Goal: Information Seeking & Learning: Learn about a topic

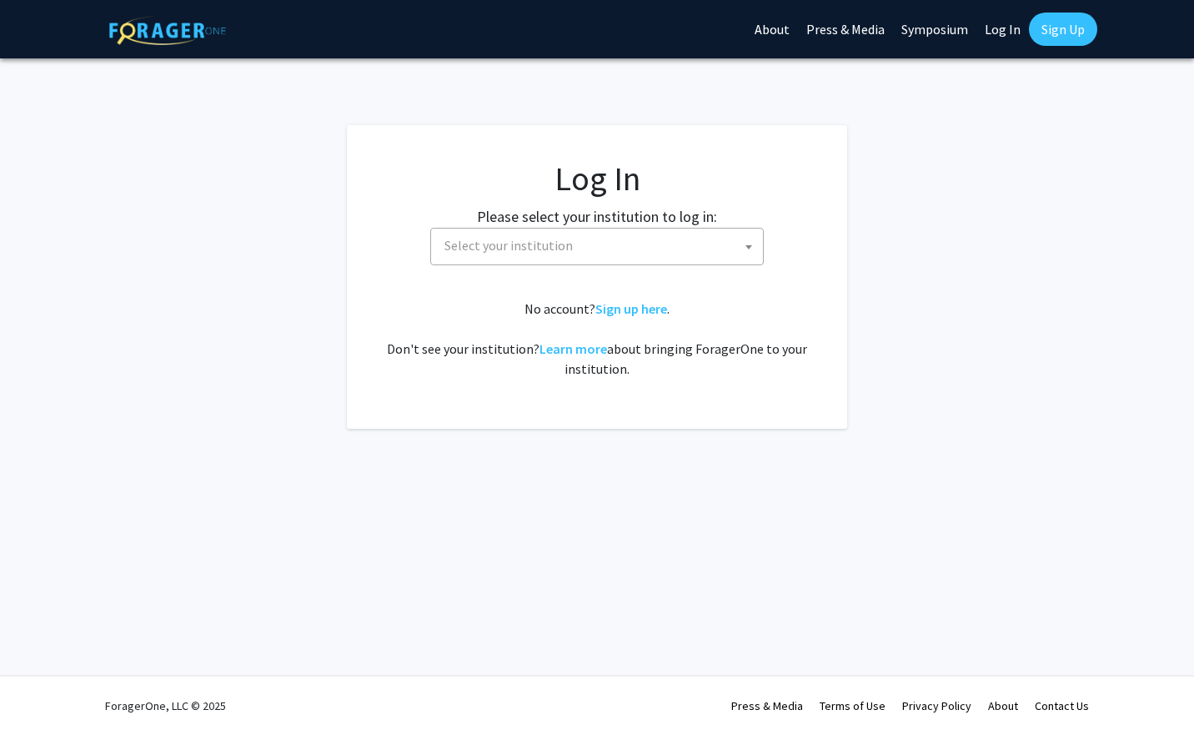
select select
click at [185, 12] on link at bounding box center [167, 29] width 117 height 58
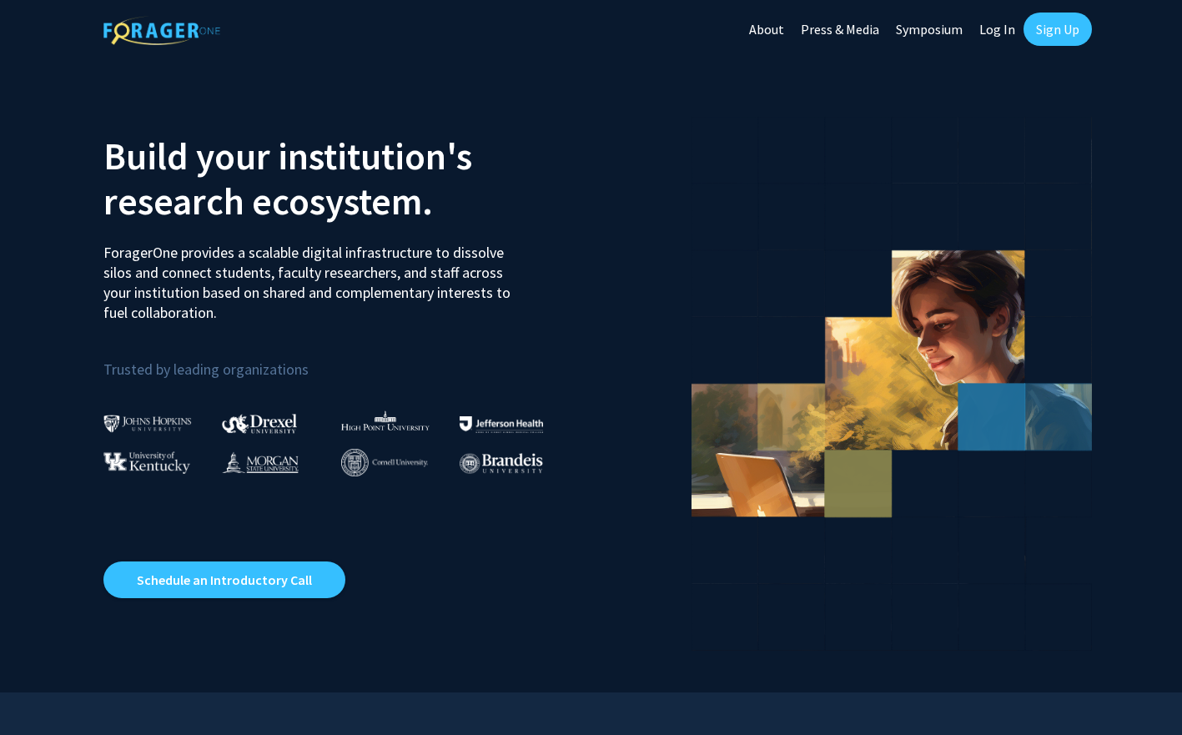
click at [1001, 29] on link "Log In" at bounding box center [997, 29] width 53 height 58
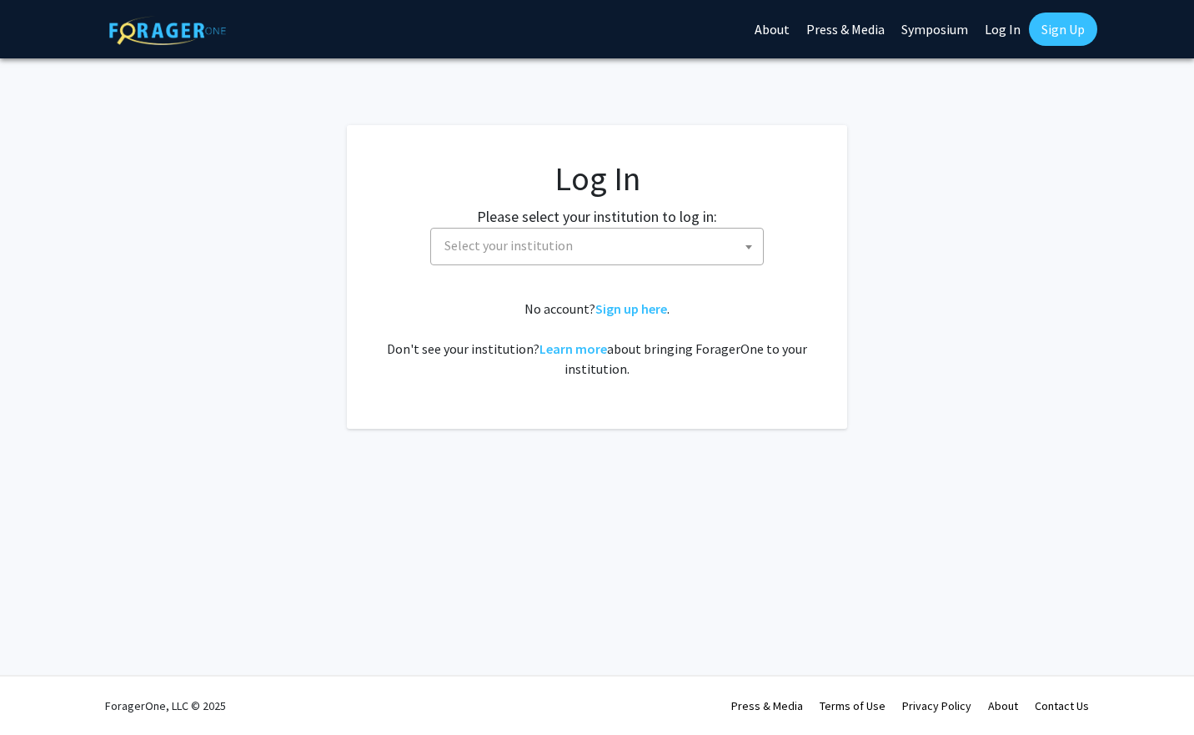
click at [621, 229] on span "Select your institution" at bounding box center [600, 246] width 325 height 34
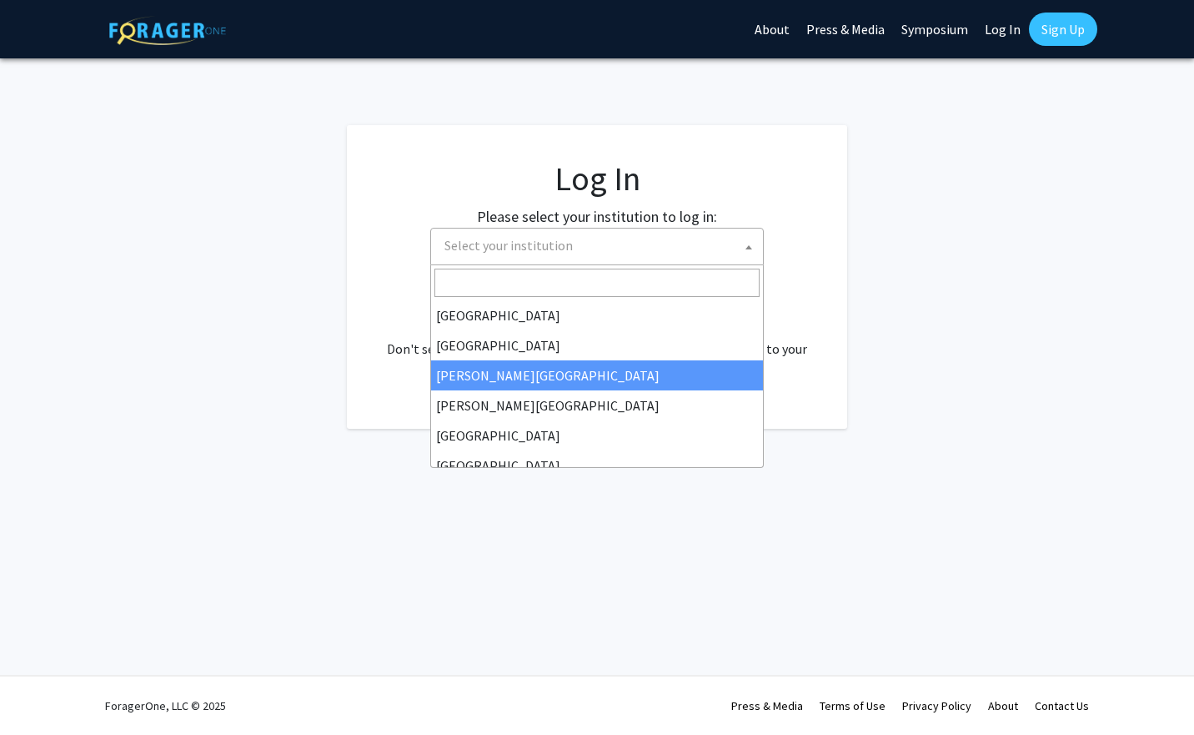
select select "5"
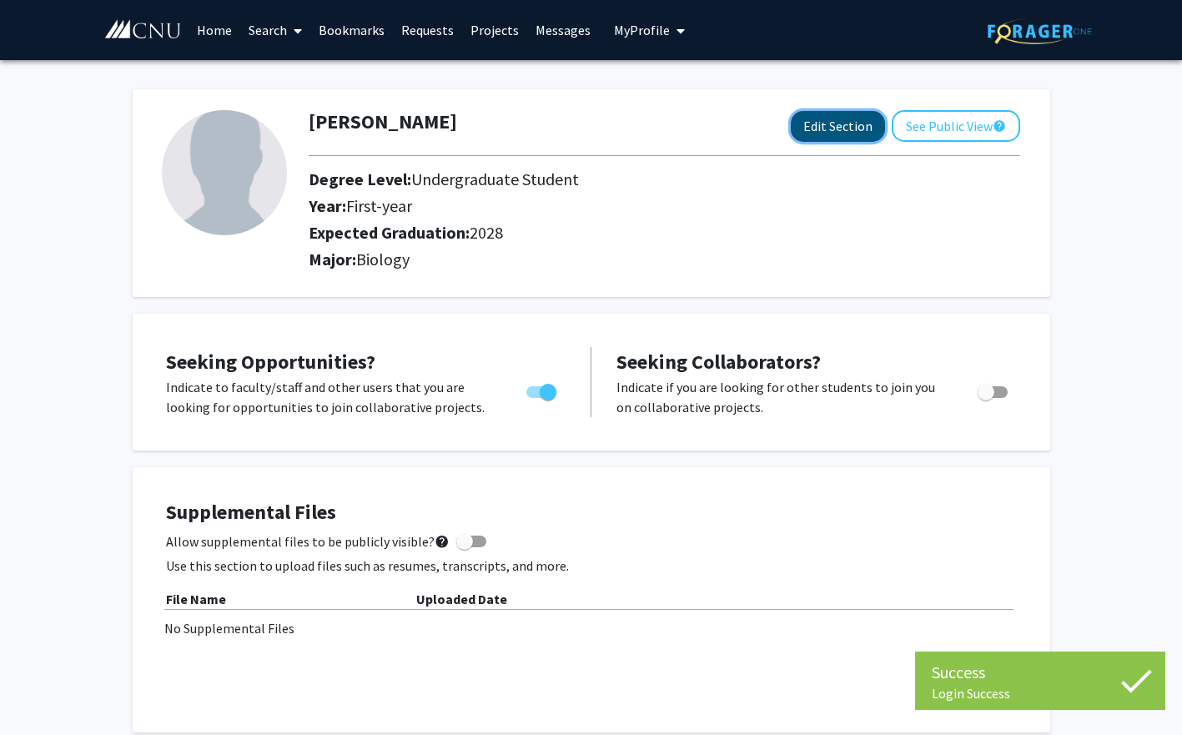
click at [863, 126] on button "Edit Section" at bounding box center [838, 126] width 94 height 31
select select "first-year"
select select "2028"
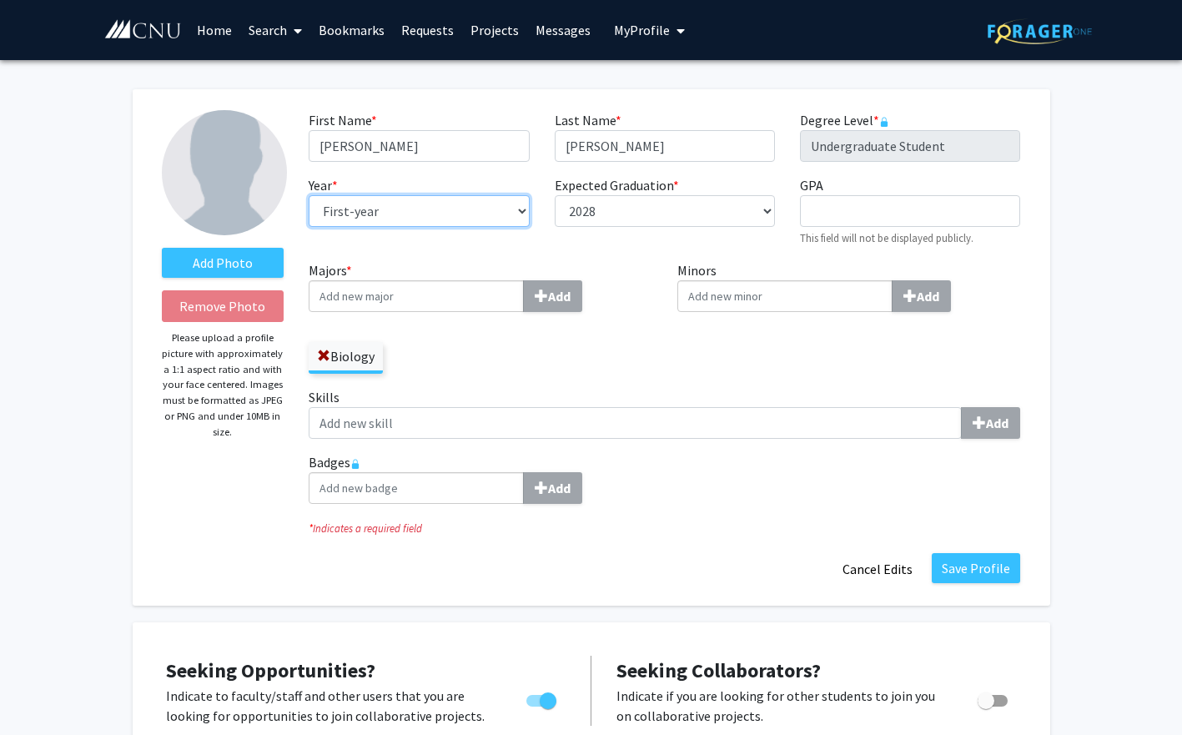
click at [485, 217] on select "--- First-year Sophomore Junior Senior Postbaccalaureate Certificate" at bounding box center [419, 211] width 220 height 32
select select "sophomore"
click at [309, 195] on select "--- First-year Sophomore Junior Senior Postbaccalaureate Certificate" at bounding box center [419, 211] width 220 height 32
click at [473, 298] on input "Majors * Add" at bounding box center [416, 296] width 215 height 32
click at [320, 361] on span at bounding box center [323, 355] width 13 height 13
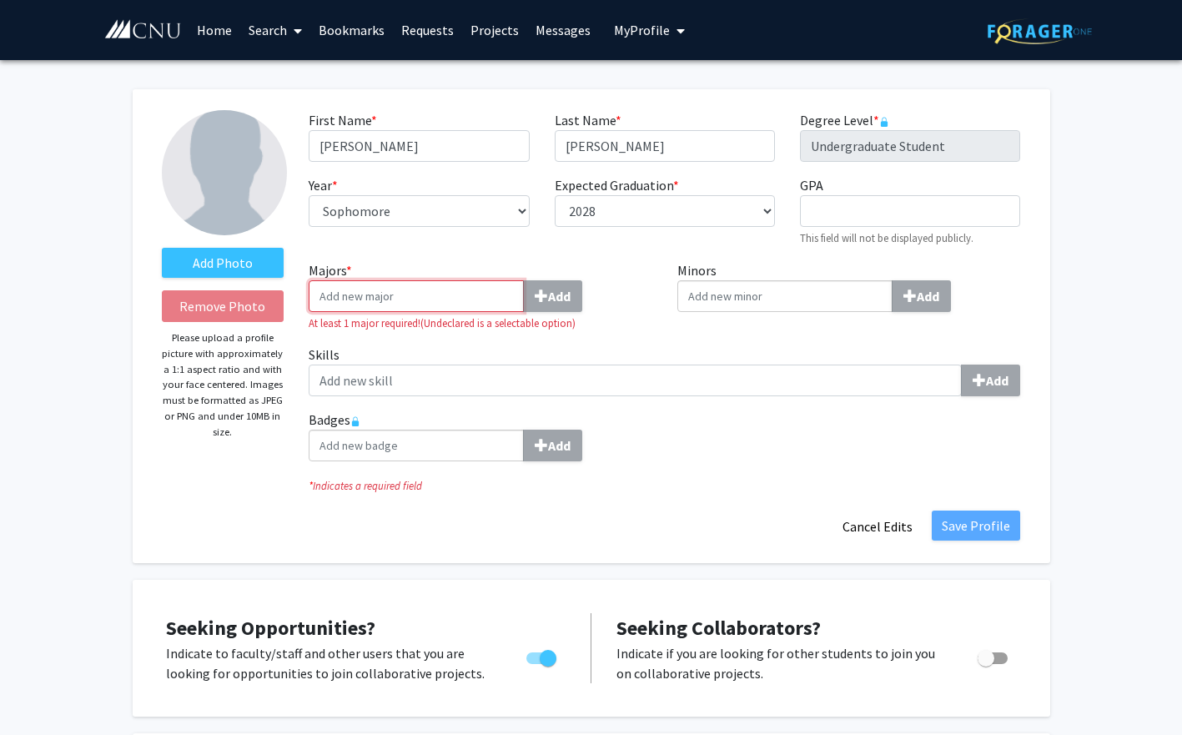
click at [495, 286] on input "Majors * Add" at bounding box center [416, 296] width 215 height 32
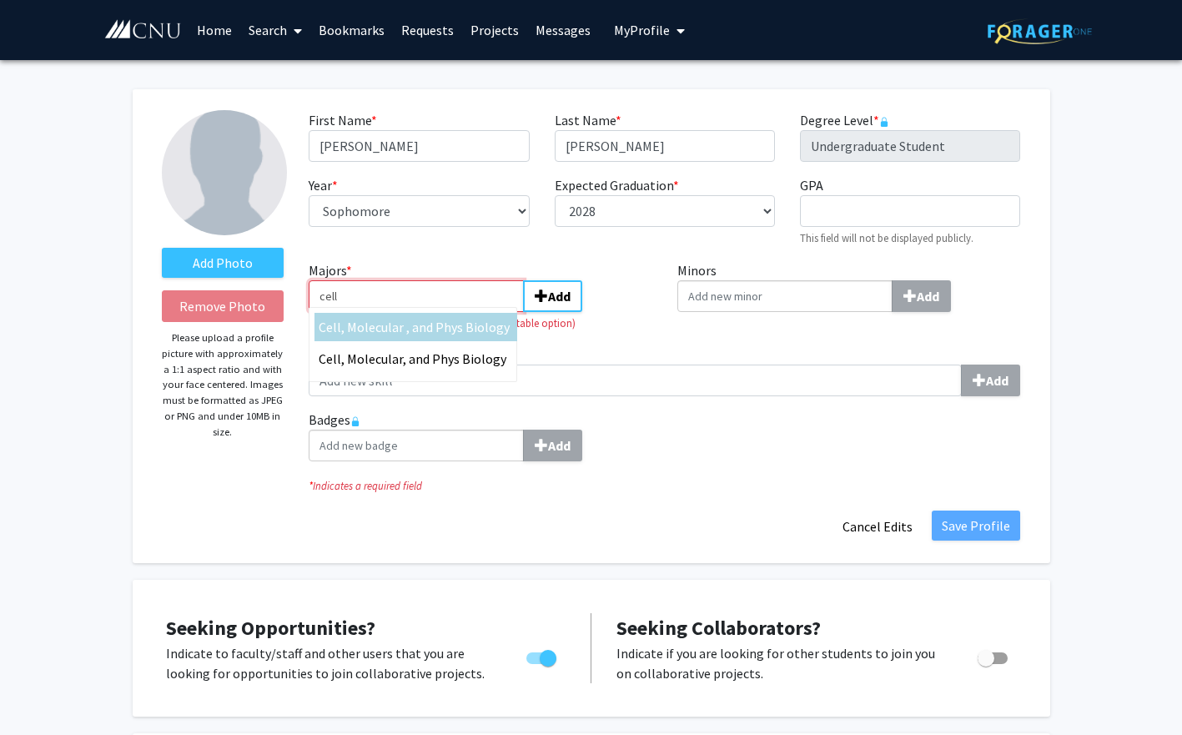
type input "cell"
click at [479, 327] on span ", Molecular , and Phys Biology" at bounding box center [425, 327] width 168 height 17
click at [479, 312] on input "cell" at bounding box center [416, 296] width 215 height 32
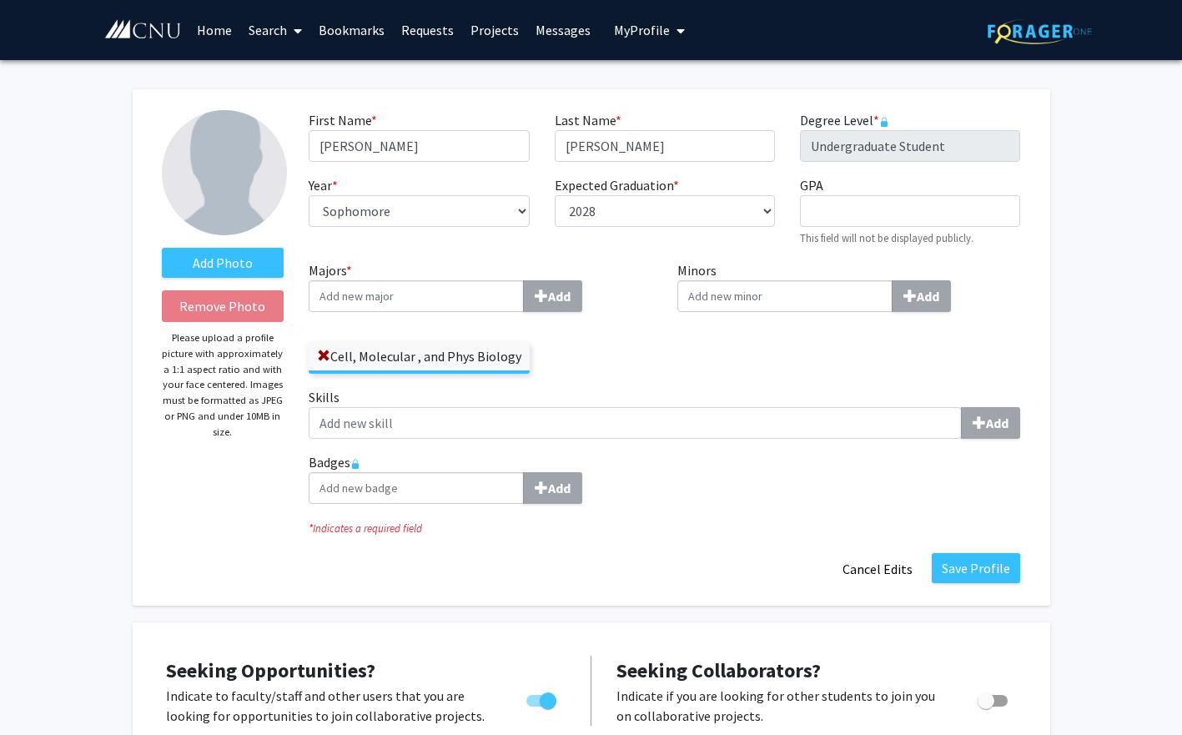
click at [771, 299] on input "Minors Add" at bounding box center [784, 296] width 215 height 32
click at [713, 365] on div "Minors Add" at bounding box center [849, 323] width 369 height 127
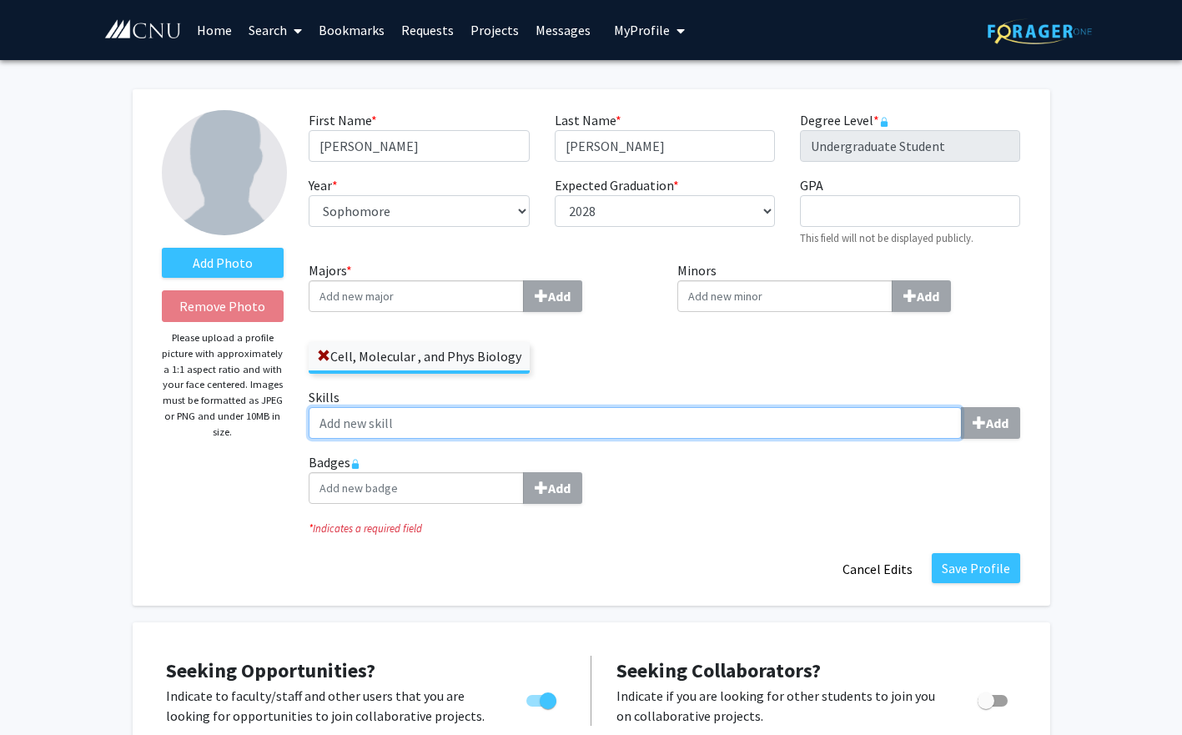
click at [676, 437] on input "Skills Add" at bounding box center [635, 423] width 653 height 32
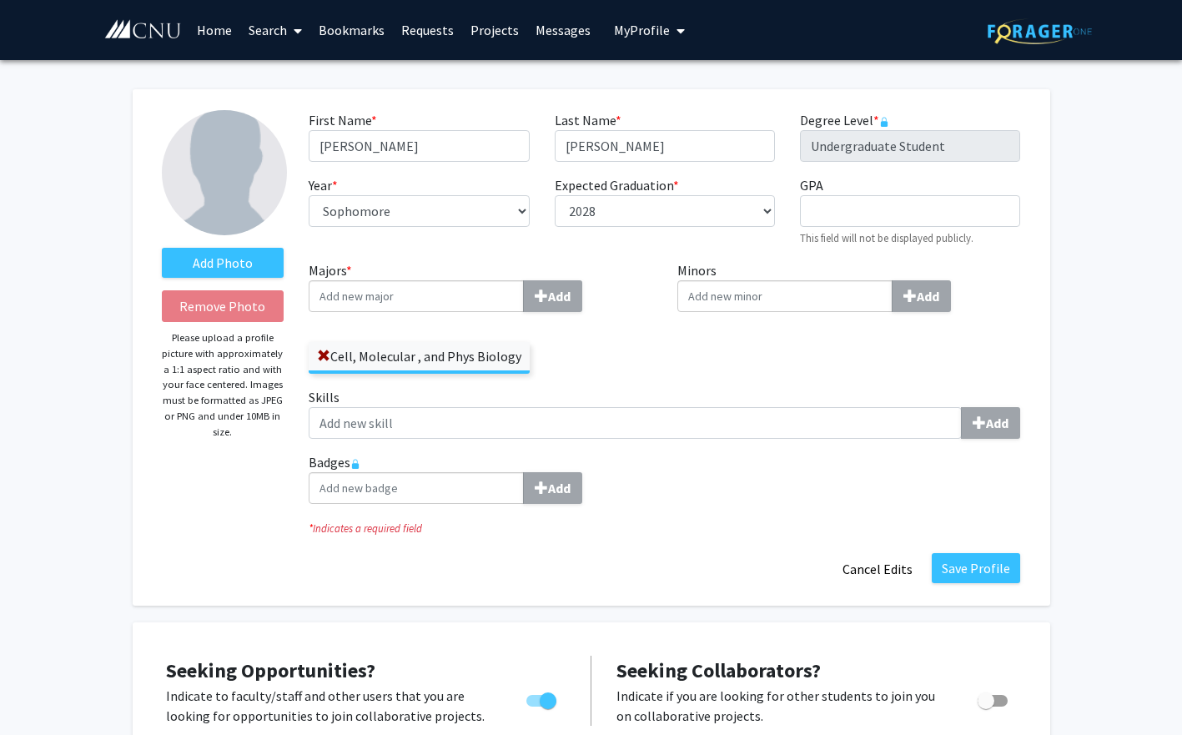
click at [615, 395] on label "Skills Add" at bounding box center [664, 413] width 711 height 52
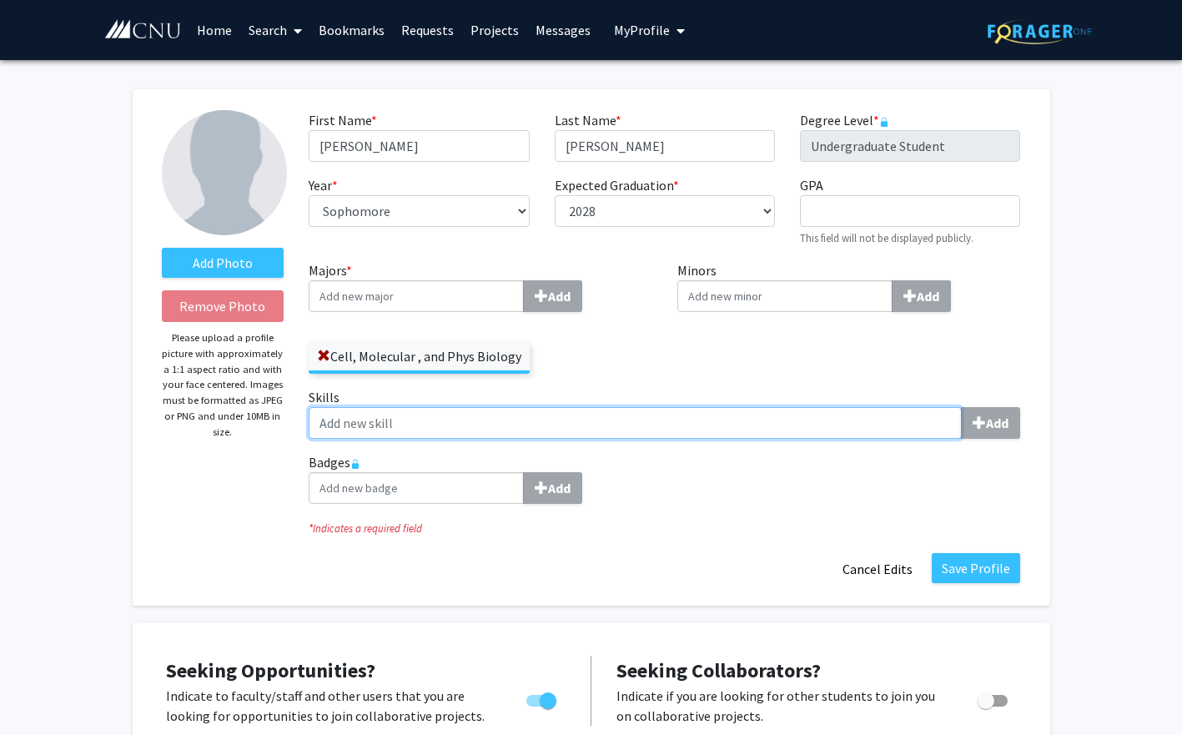
click at [615, 407] on input "Skills Add" at bounding box center [635, 423] width 653 height 32
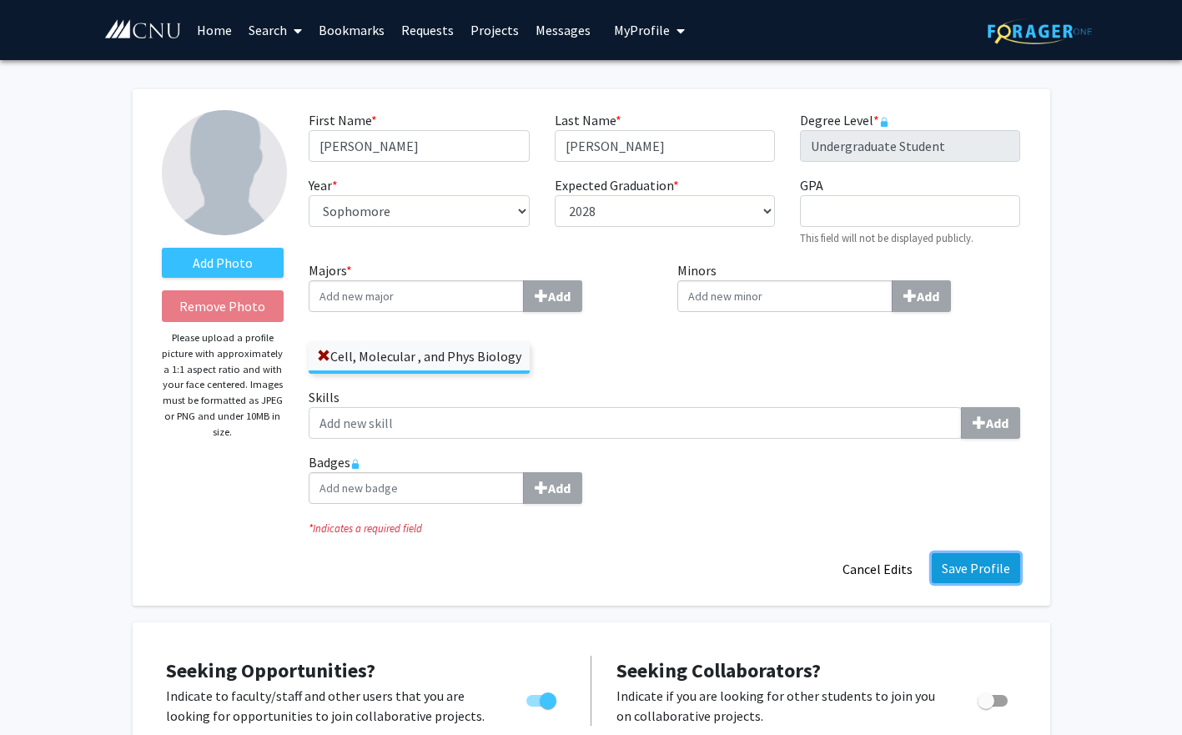
click at [985, 566] on button "Save Profile" at bounding box center [976, 568] width 88 height 30
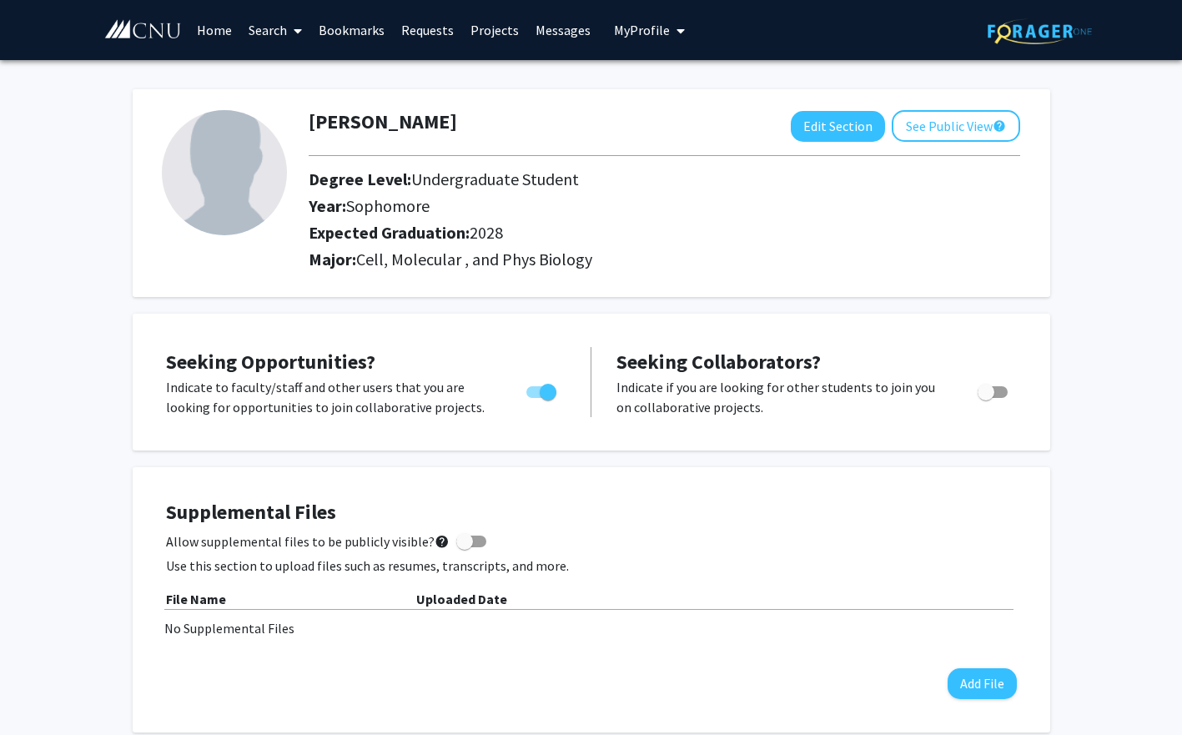
click at [276, 40] on link "Search" at bounding box center [275, 30] width 70 height 58
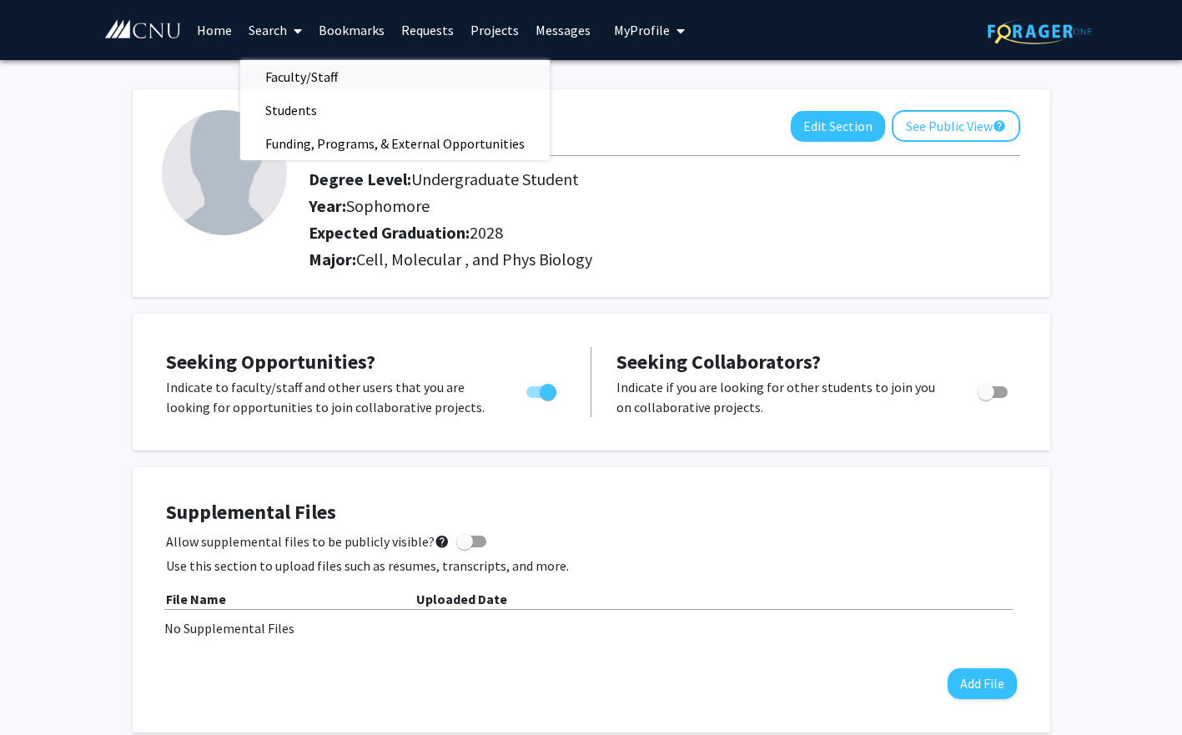
click at [290, 69] on span "Faculty/Staff" at bounding box center [301, 76] width 123 height 33
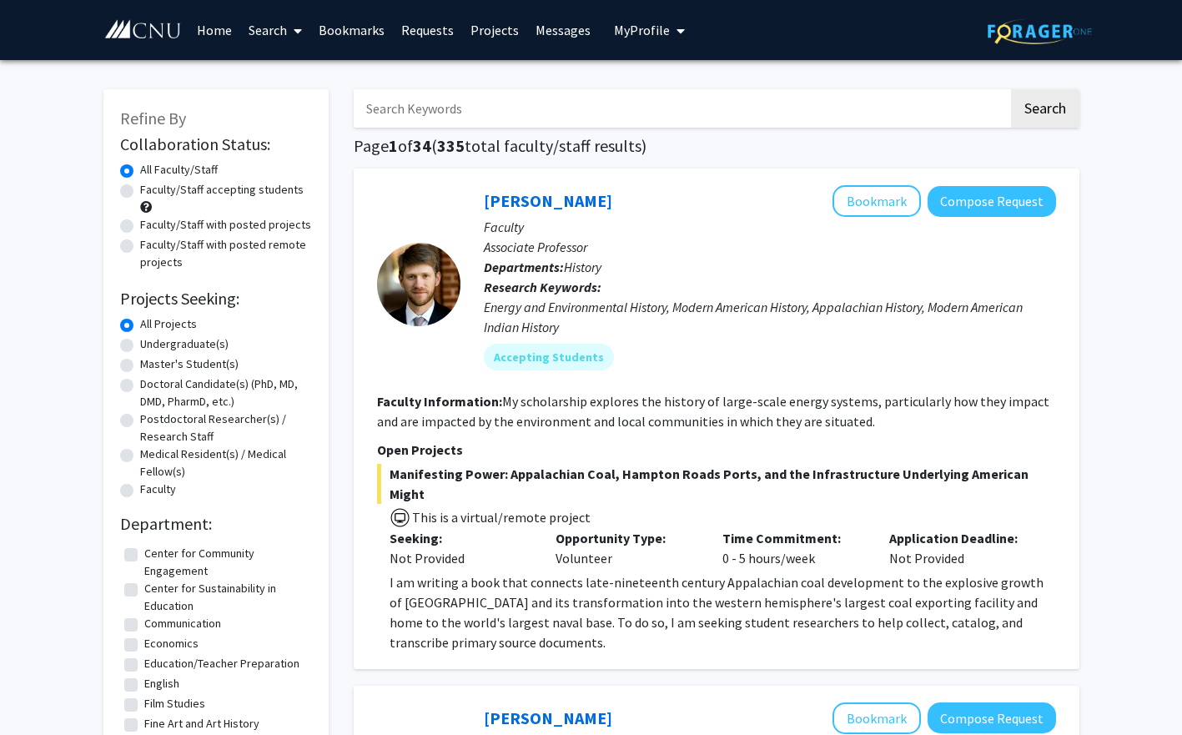
click at [225, 189] on label "Faculty/Staff accepting students" at bounding box center [221, 190] width 163 height 18
click at [151, 189] on input "Faculty/Staff accepting students" at bounding box center [145, 186] width 11 height 11
radio input "true"
click at [201, 347] on label "Undergraduate(s)" at bounding box center [184, 344] width 88 height 18
click at [151, 346] on input "Undergraduate(s)" at bounding box center [145, 340] width 11 height 11
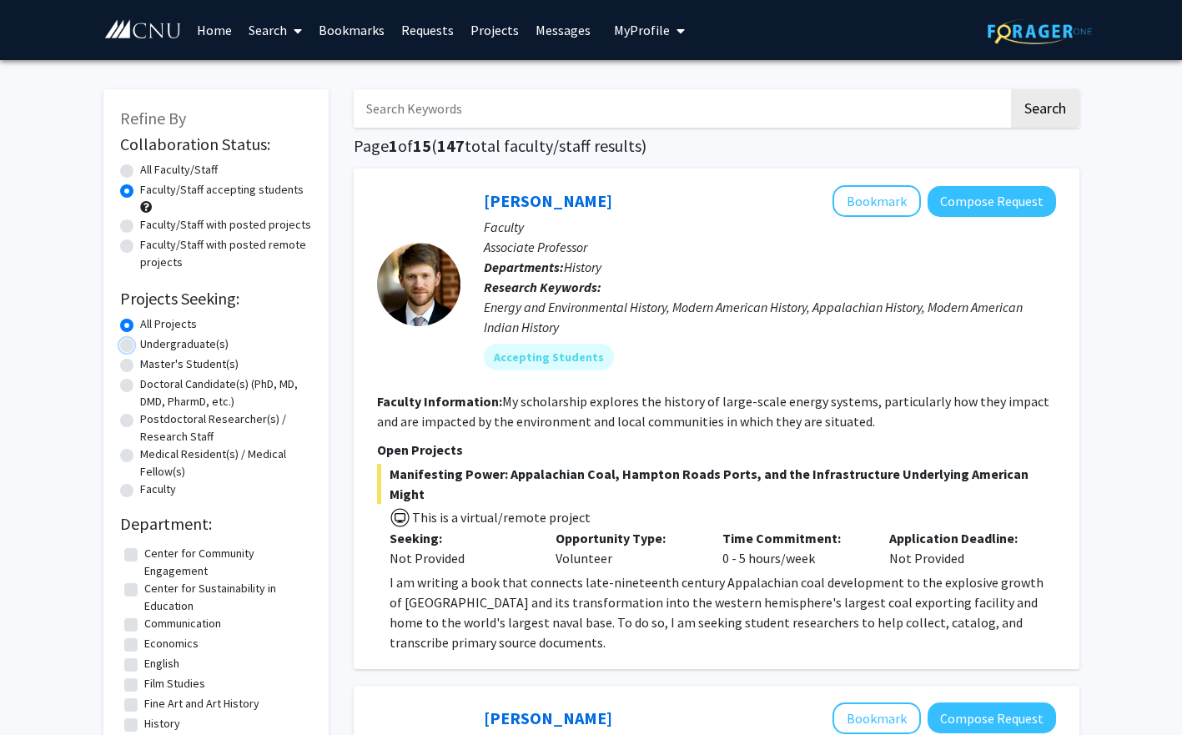
radio input "true"
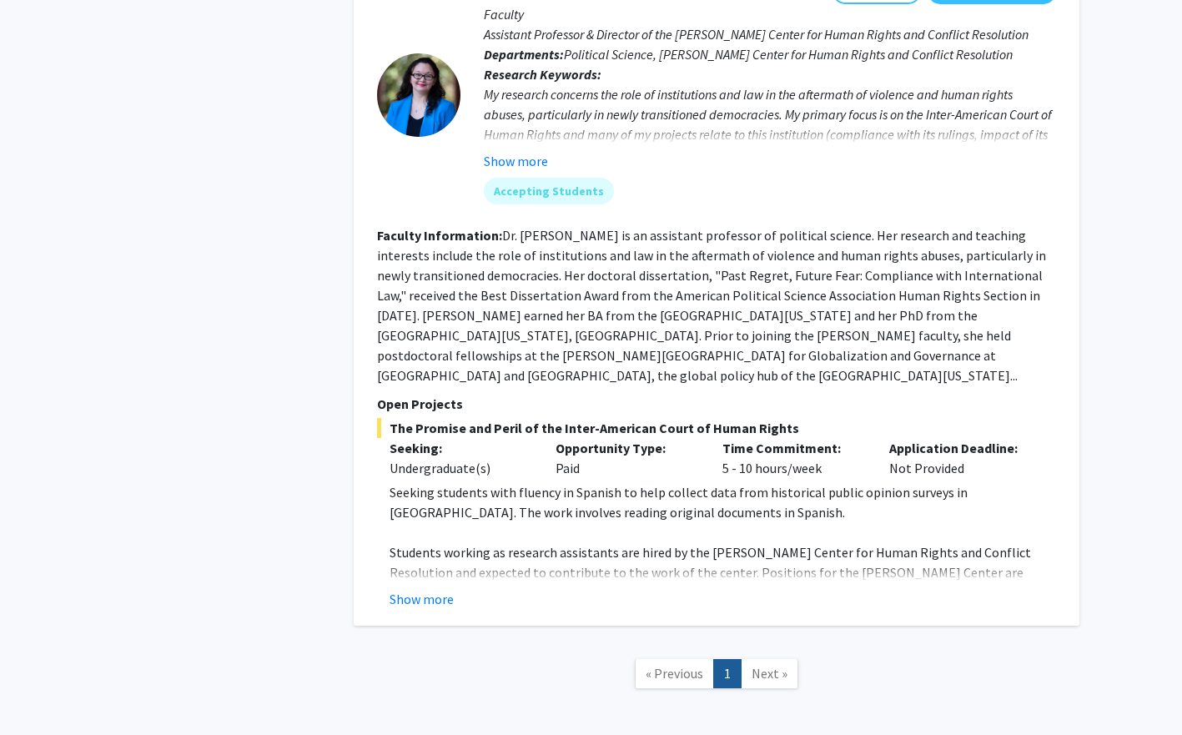
scroll to position [847, 0]
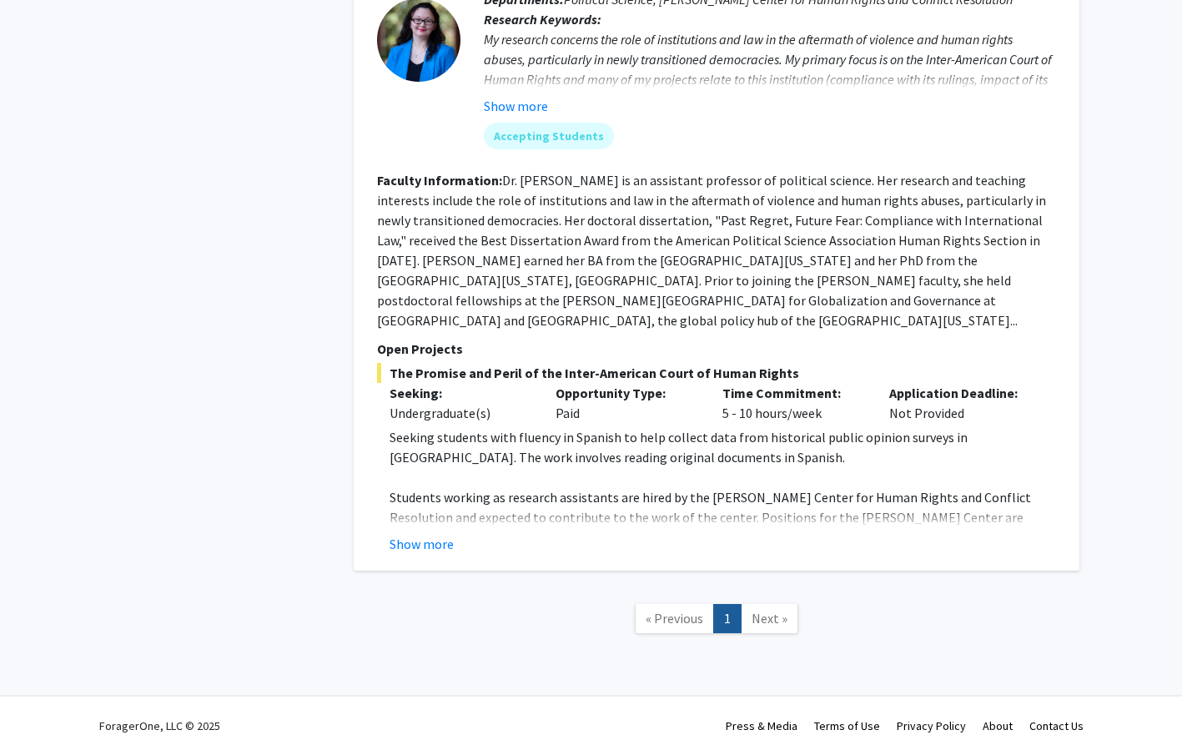
click at [759, 610] on span "Next »" at bounding box center [769, 618] width 36 height 17
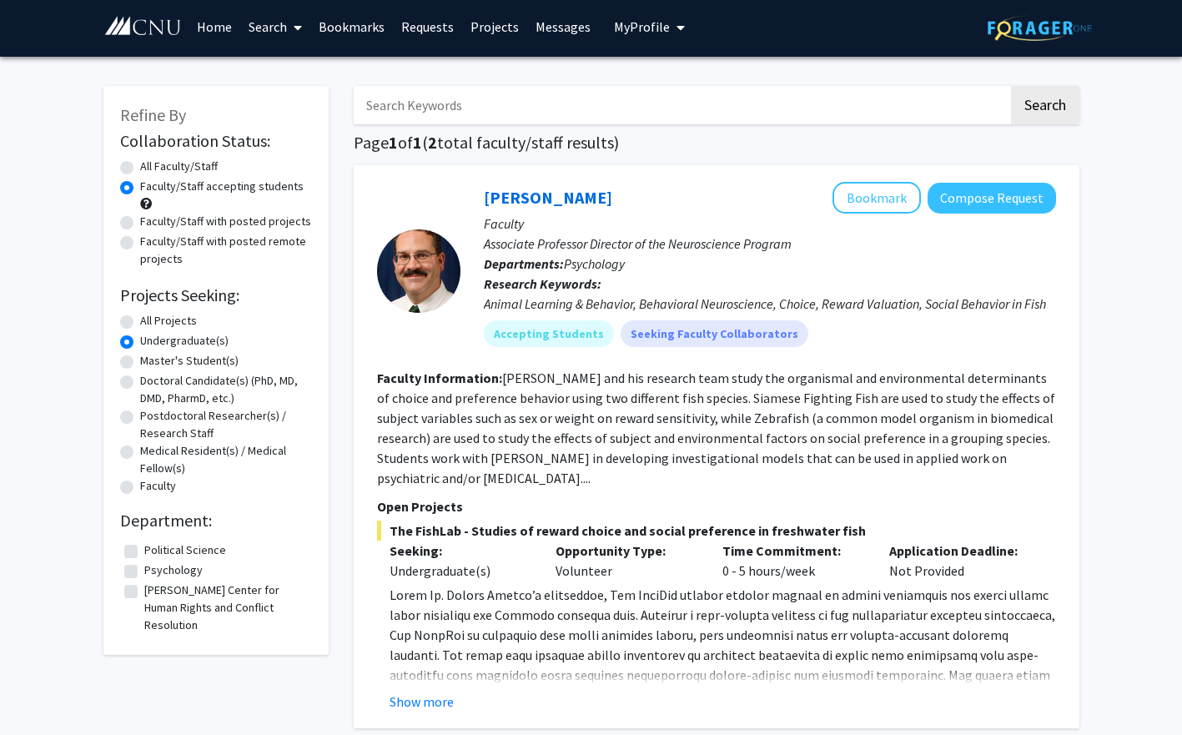
scroll to position [0, 0]
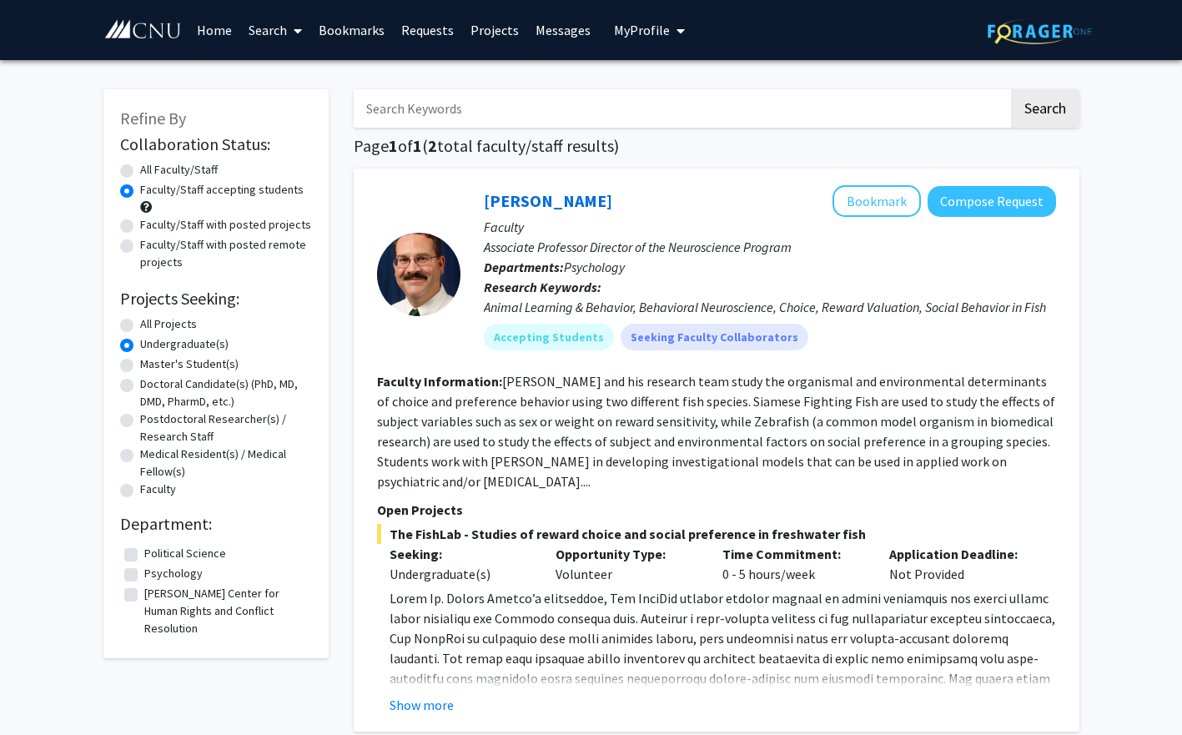
click at [175, 173] on label "All Faculty/Staff" at bounding box center [179, 170] width 78 height 18
click at [151, 172] on input "All Faculty/Staff" at bounding box center [145, 166] width 11 height 11
radio input "true"
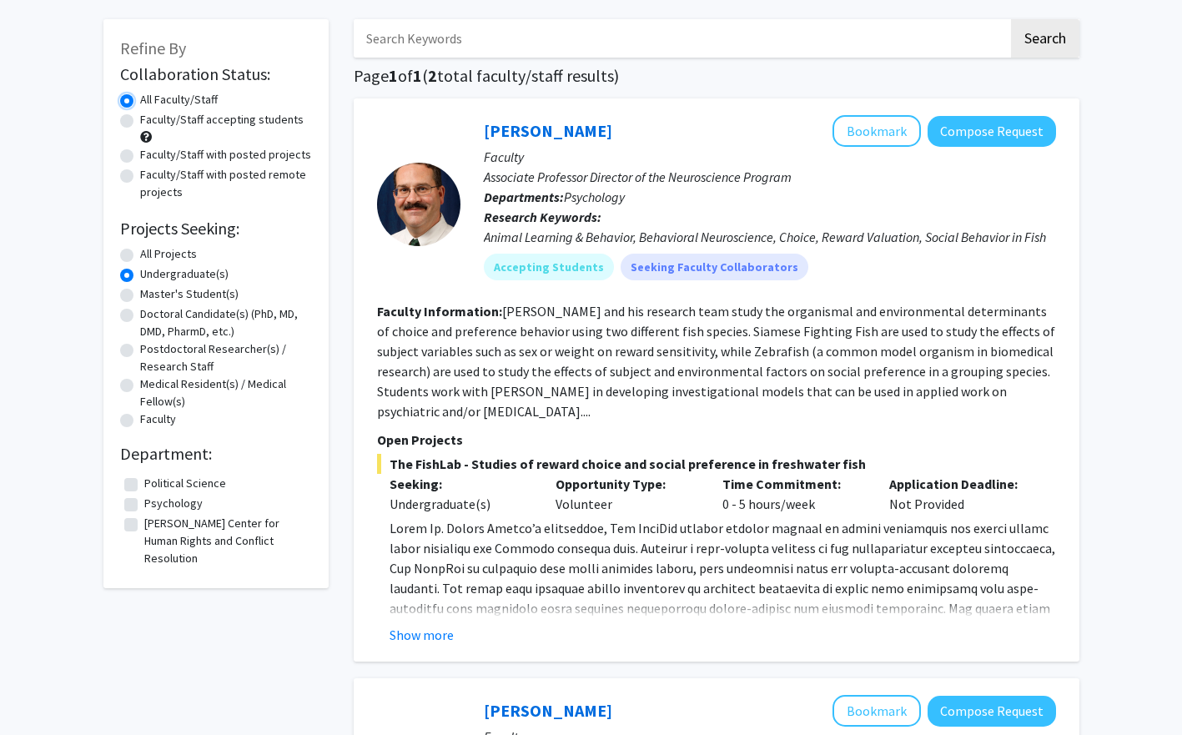
scroll to position [71, 0]
click at [187, 252] on label "All Projects" at bounding box center [168, 253] width 57 height 18
click at [151, 252] on input "All Projects" at bounding box center [145, 249] width 11 height 11
radio input "true"
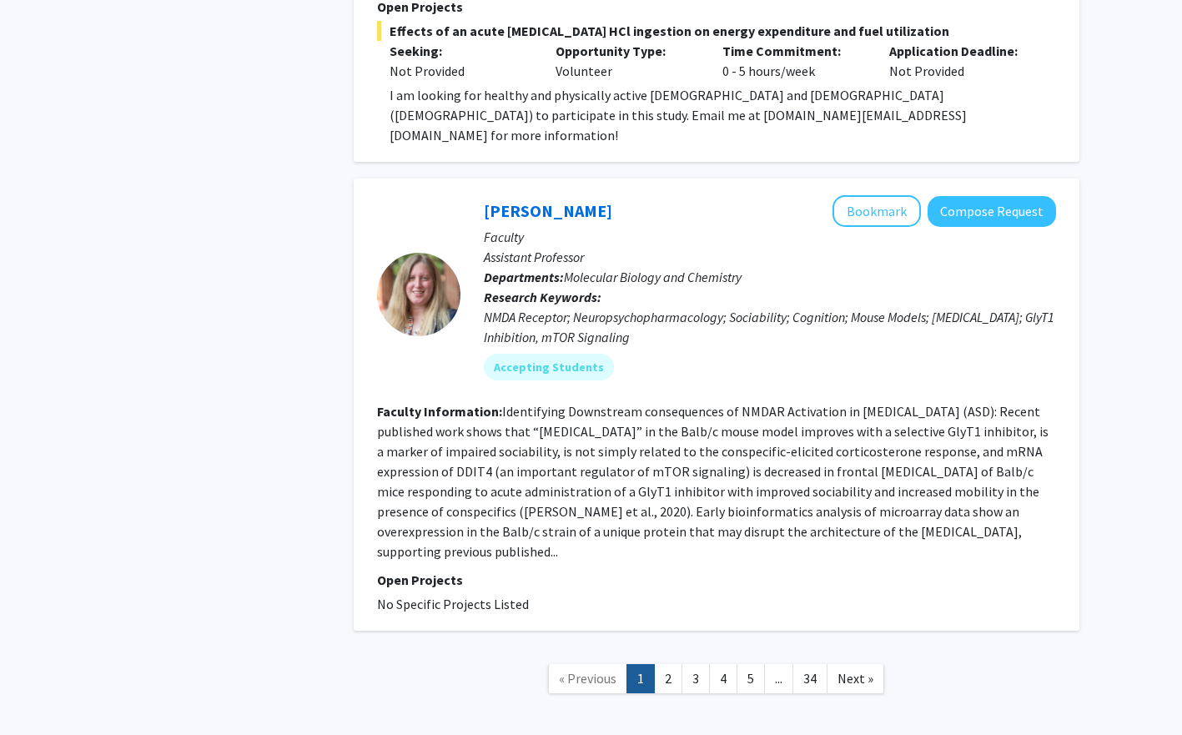
scroll to position [5218, 0]
click at [666, 663] on link "2" at bounding box center [668, 677] width 28 height 29
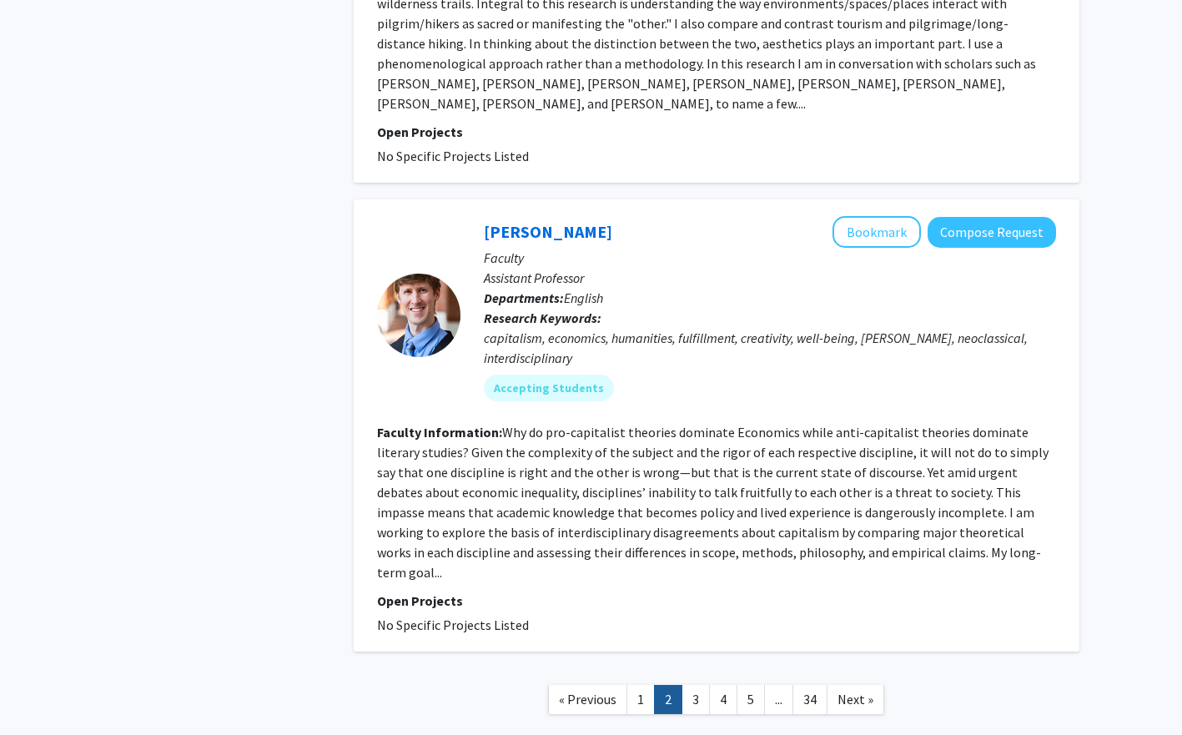
scroll to position [3495, 0]
click at [695, 684] on link "3" at bounding box center [695, 698] width 28 height 29
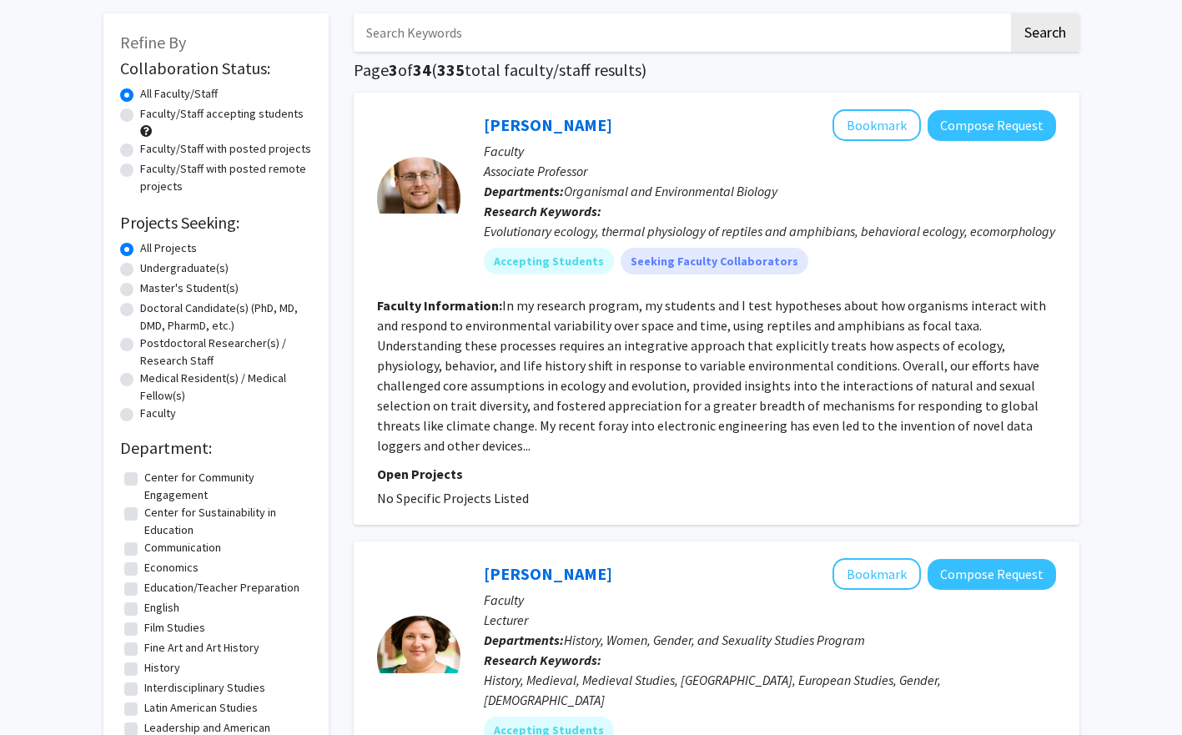
scroll to position [73, 0]
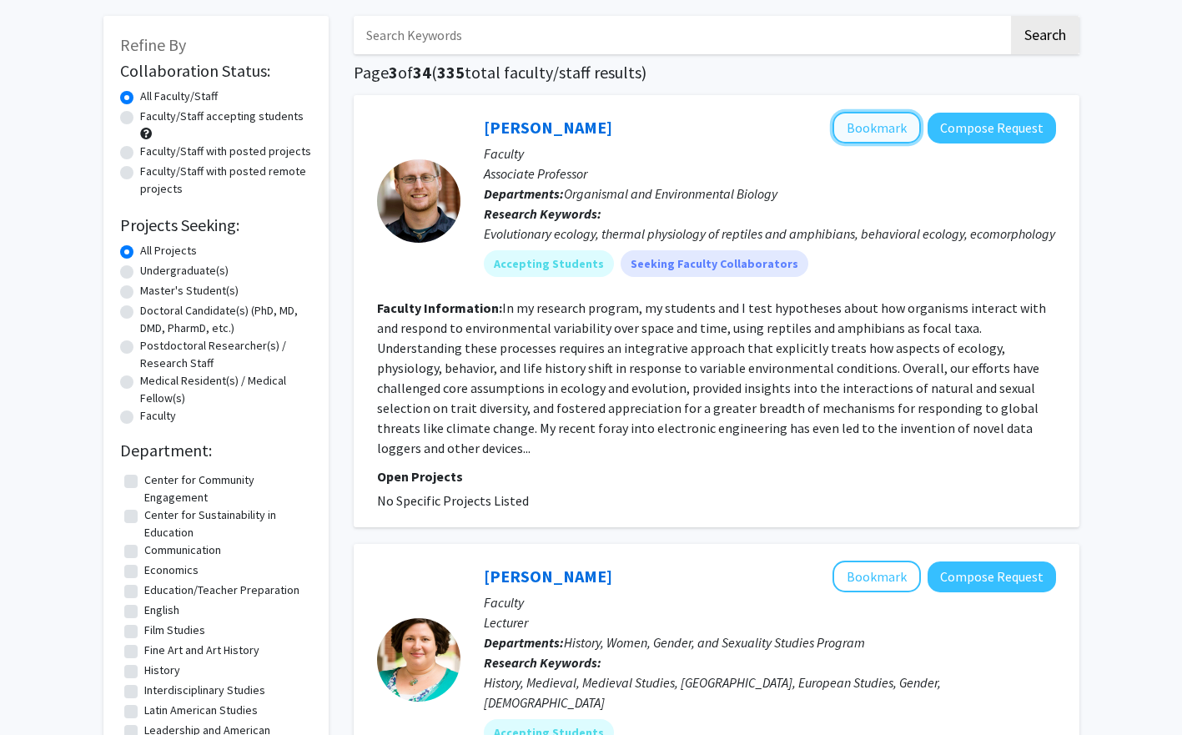
click at [852, 137] on button "Bookmark" at bounding box center [876, 128] width 88 height 32
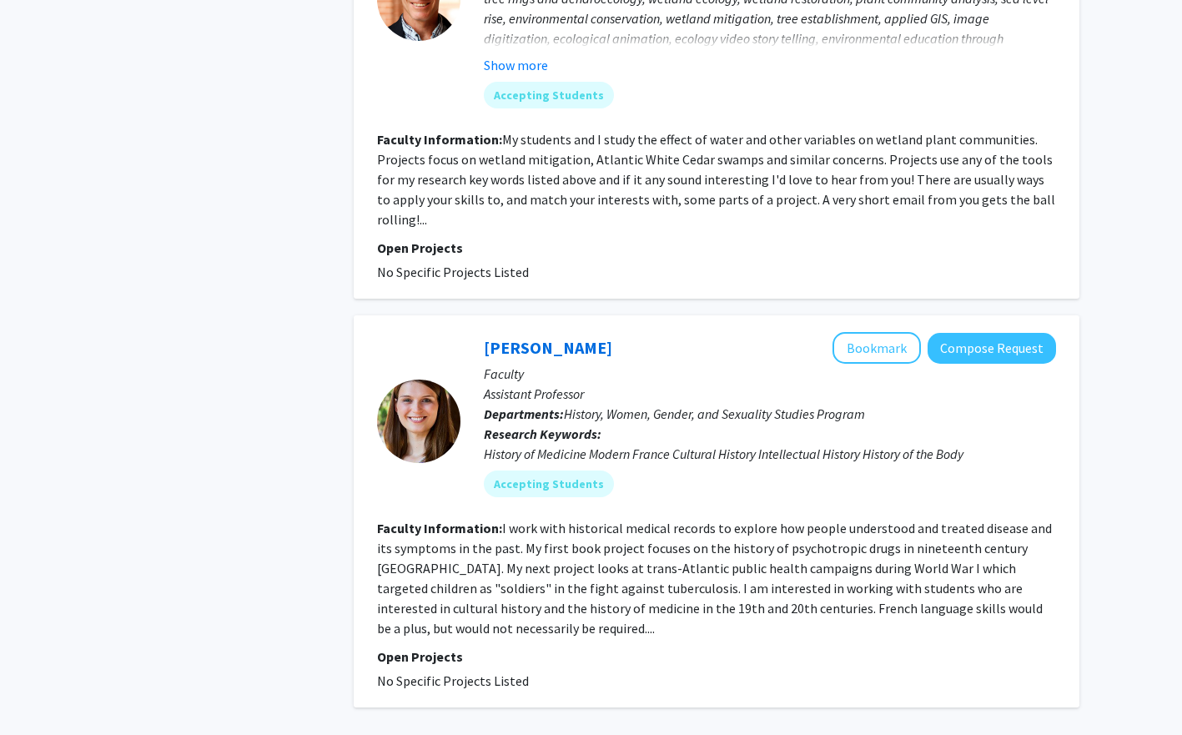
scroll to position [3599, 0]
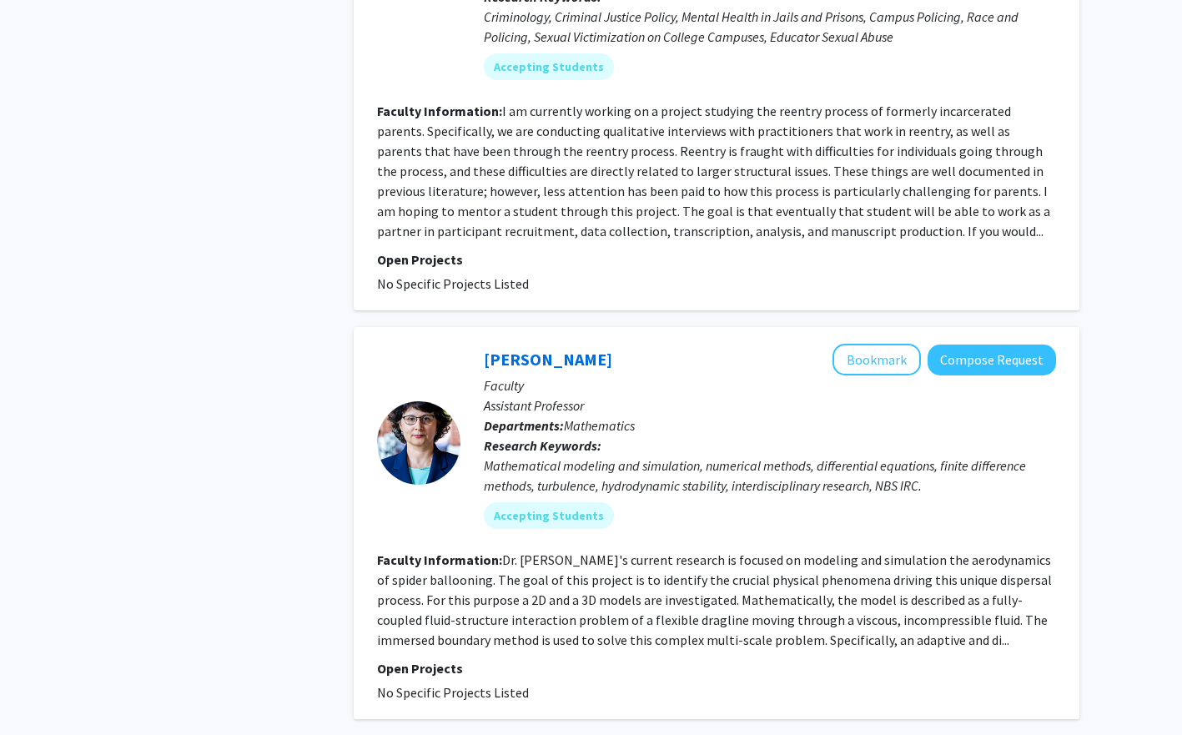
scroll to position [3588, 0]
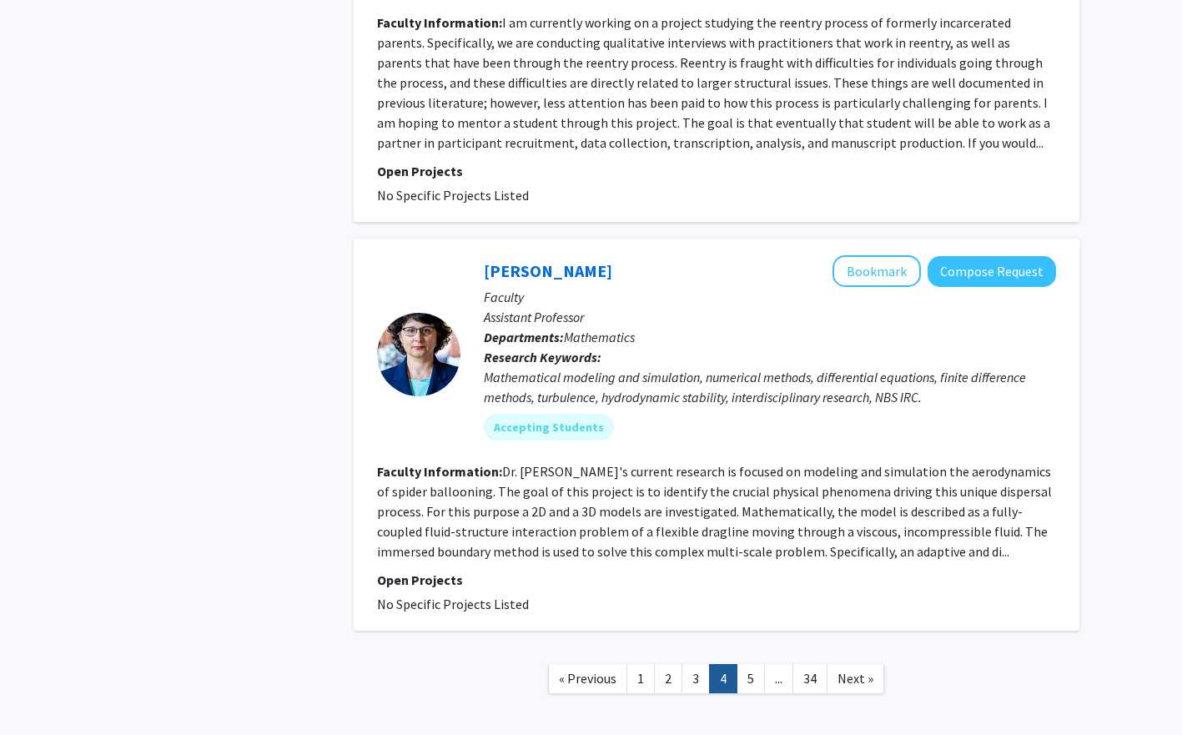
click at [736, 664] on link "4" at bounding box center [723, 678] width 28 height 29
click at [749, 664] on link "5" at bounding box center [750, 678] width 28 height 29
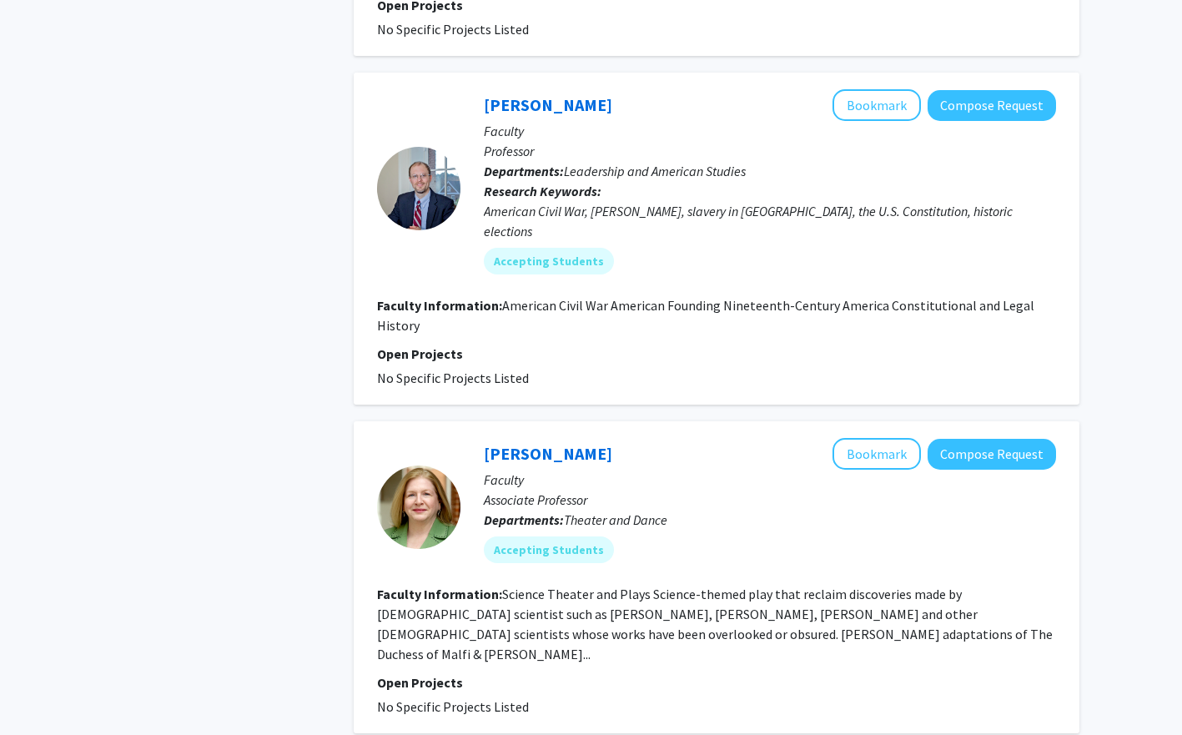
scroll to position [3068, 0]
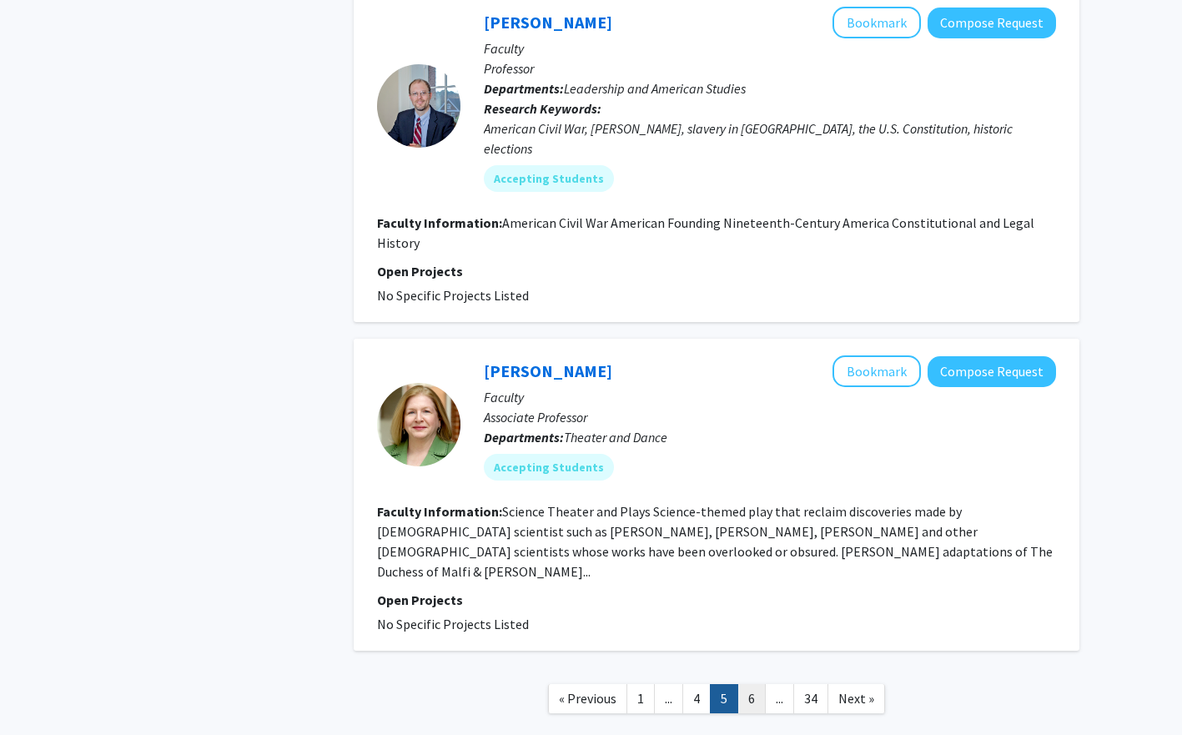
click at [749, 684] on link "6" at bounding box center [751, 698] width 28 height 29
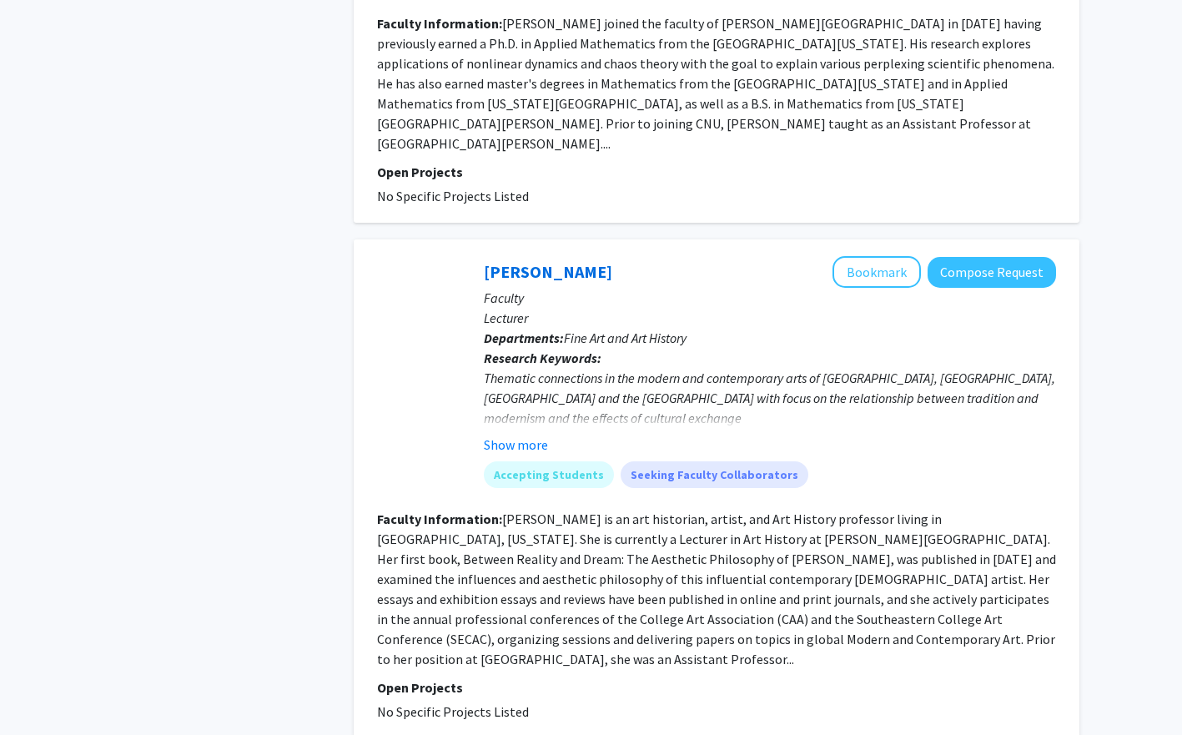
scroll to position [2991, 0]
click at [1007, 509] on fg-search-faculty "Margaret Richardson Bookmark Compose Request Faculty Lecturer Departments: Fine…" at bounding box center [716, 487] width 679 height 465
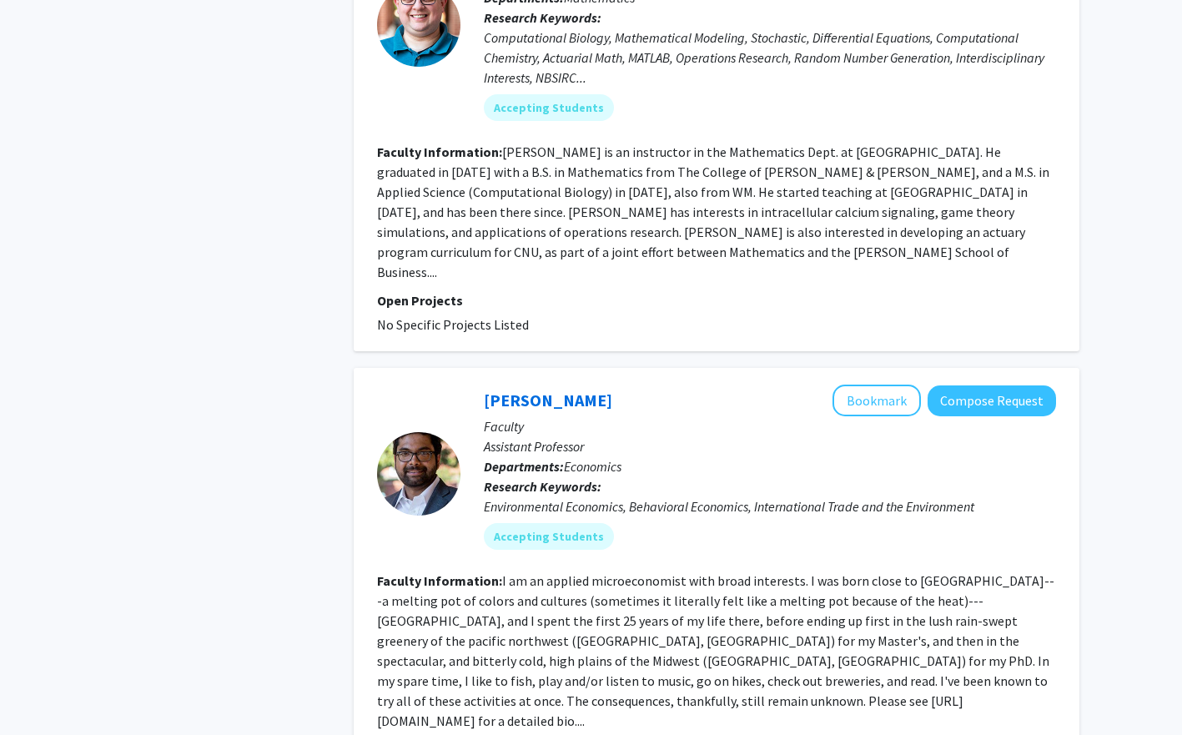
scroll to position [3856, 0]
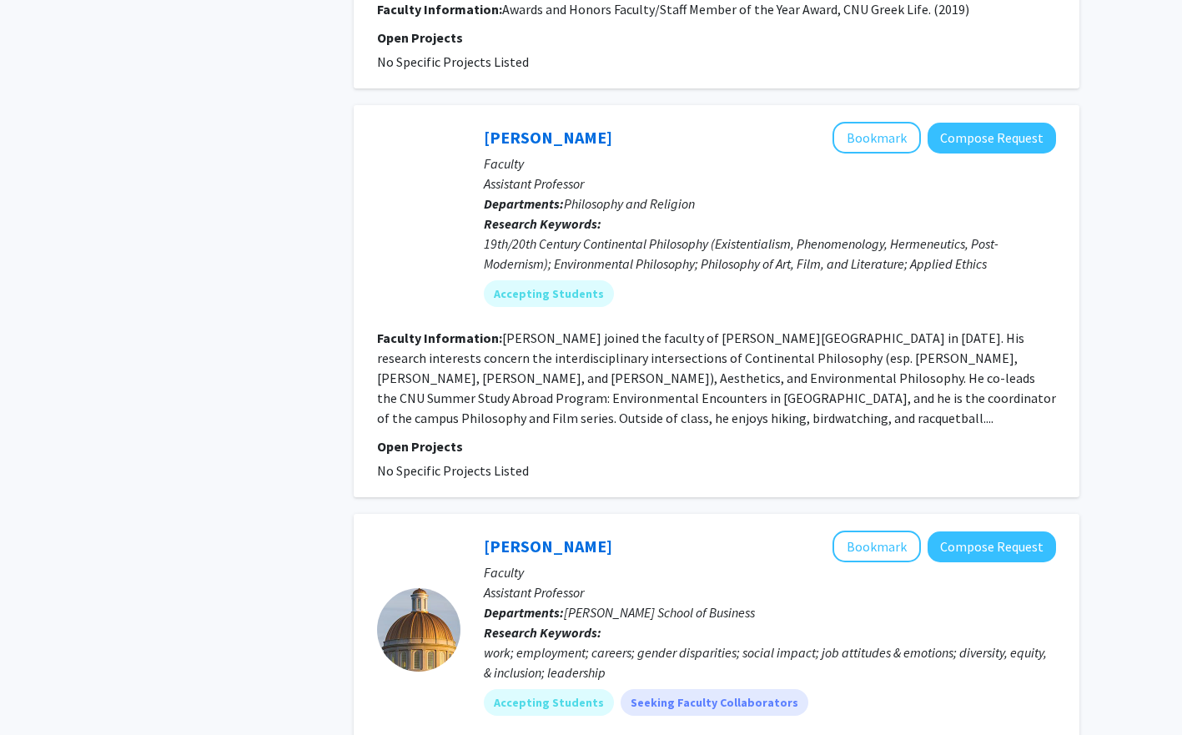
scroll to position [3708, 0]
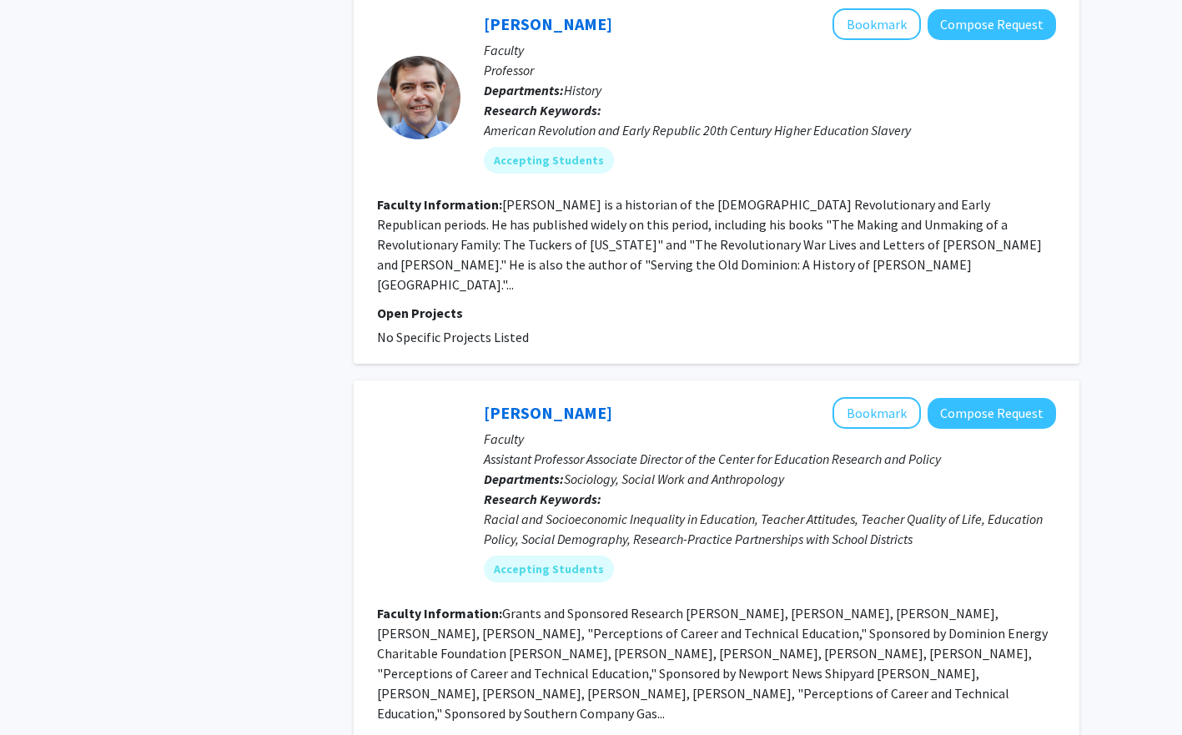
scroll to position [3808, 0]
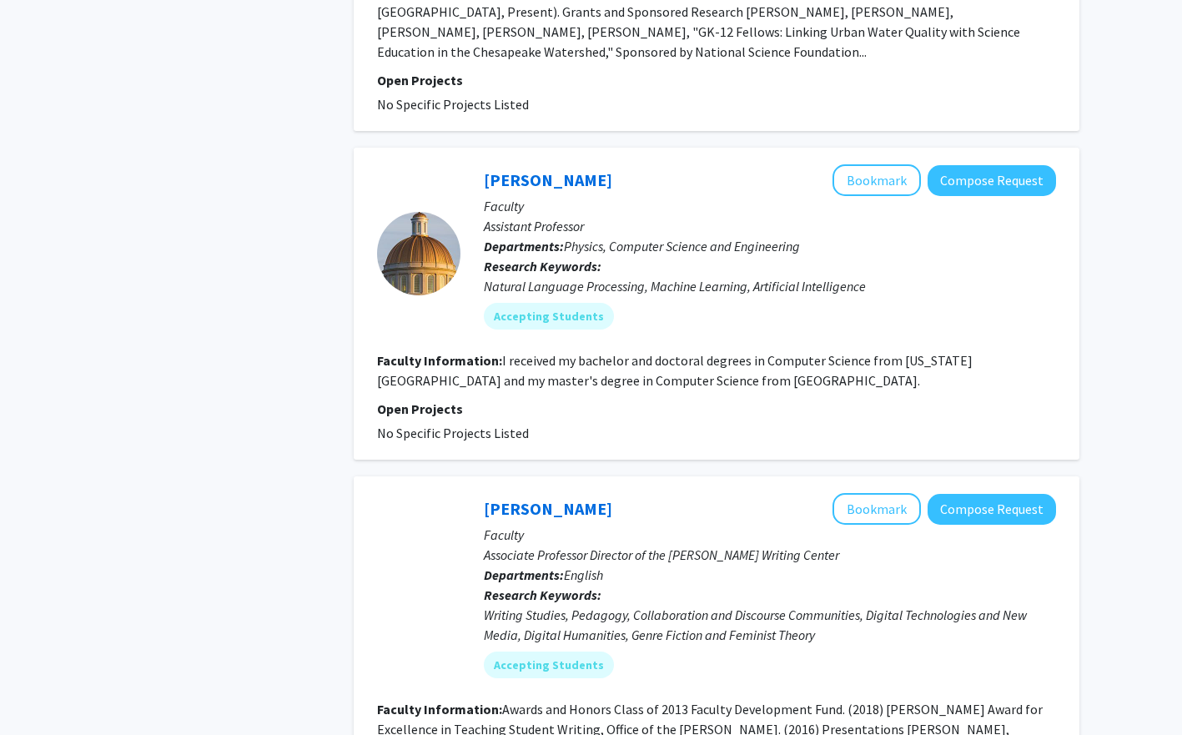
scroll to position [3655, 0]
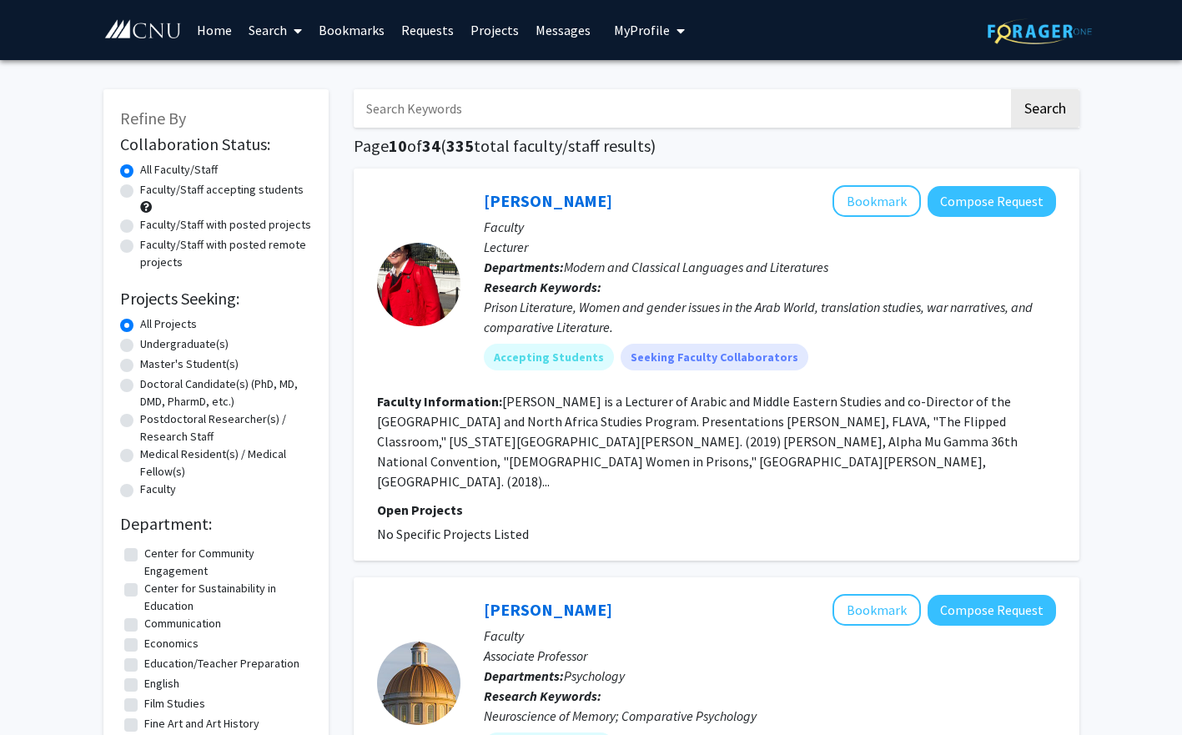
click at [357, 41] on link "Bookmarks" at bounding box center [351, 30] width 83 height 58
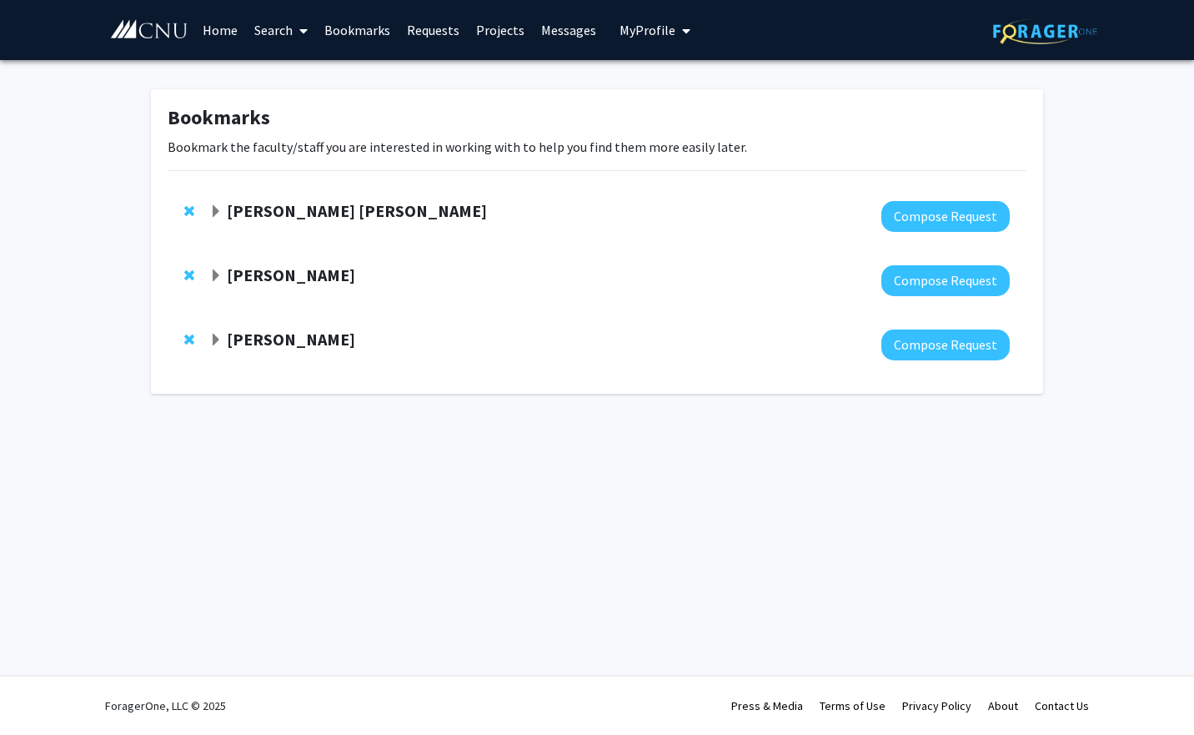
click at [287, 281] on strong "Dave Waldien" at bounding box center [291, 274] width 128 height 21
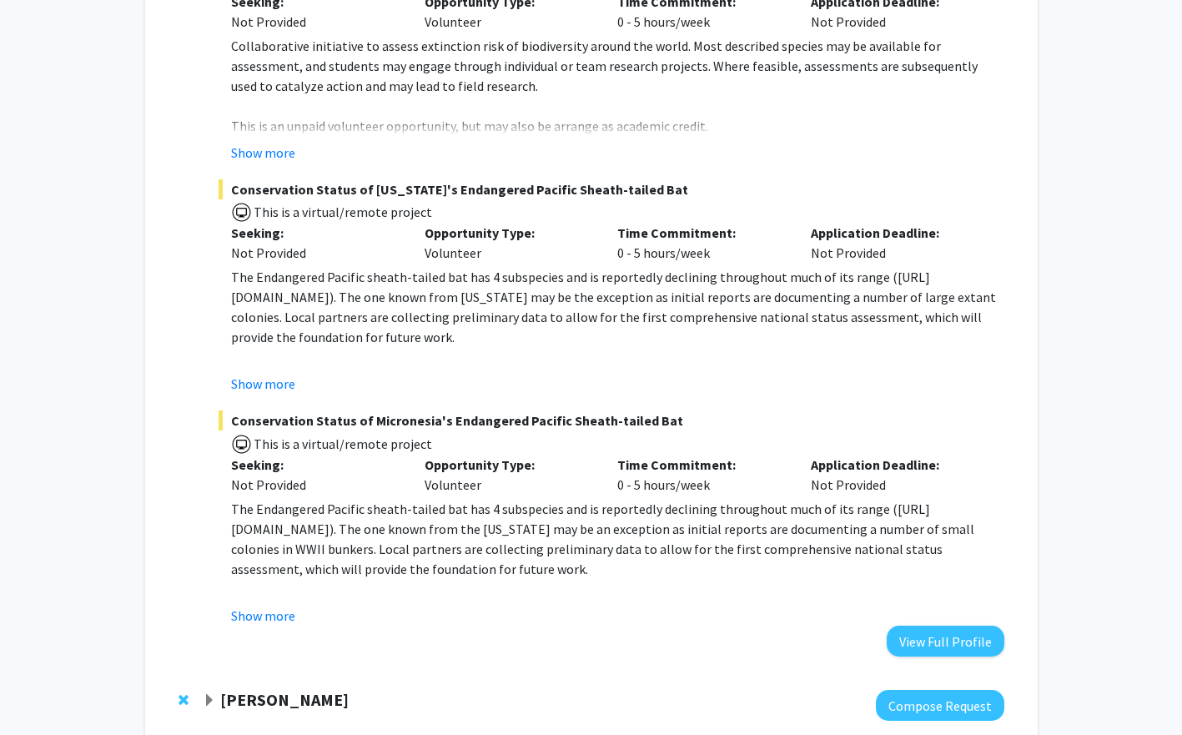
scroll to position [702, 0]
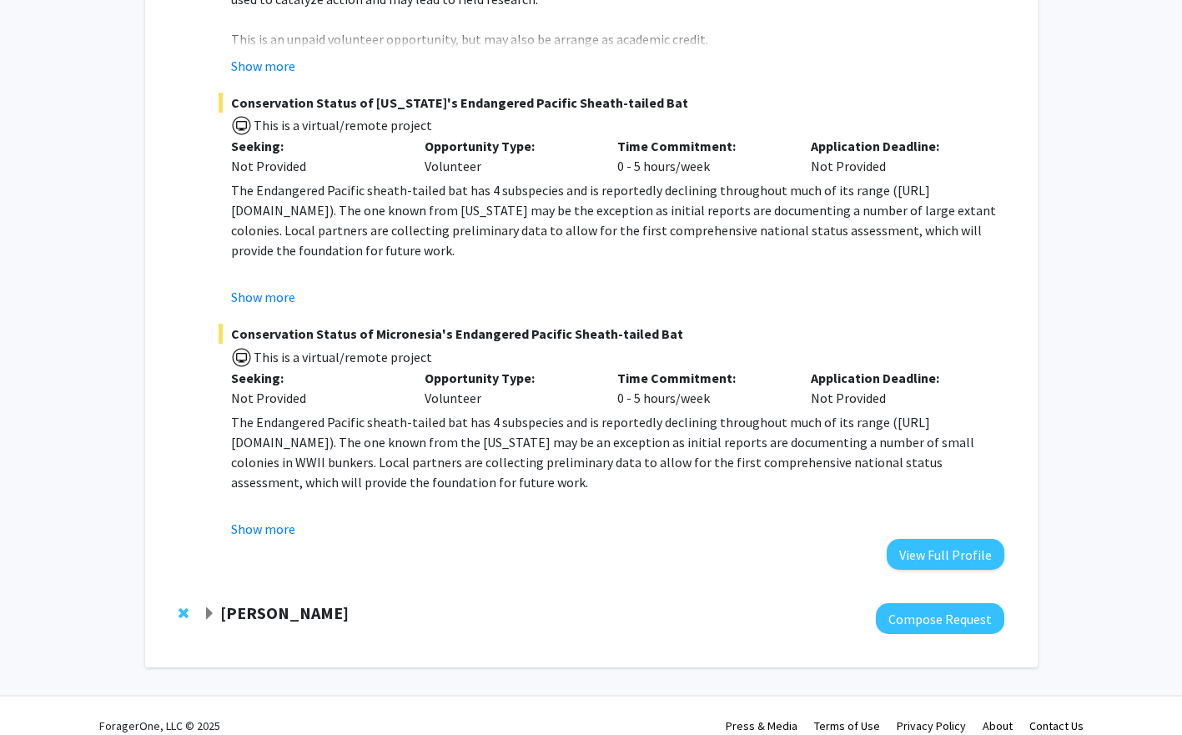
click at [349, 602] on strong "Matthew Lattanzio" at bounding box center [284, 612] width 128 height 21
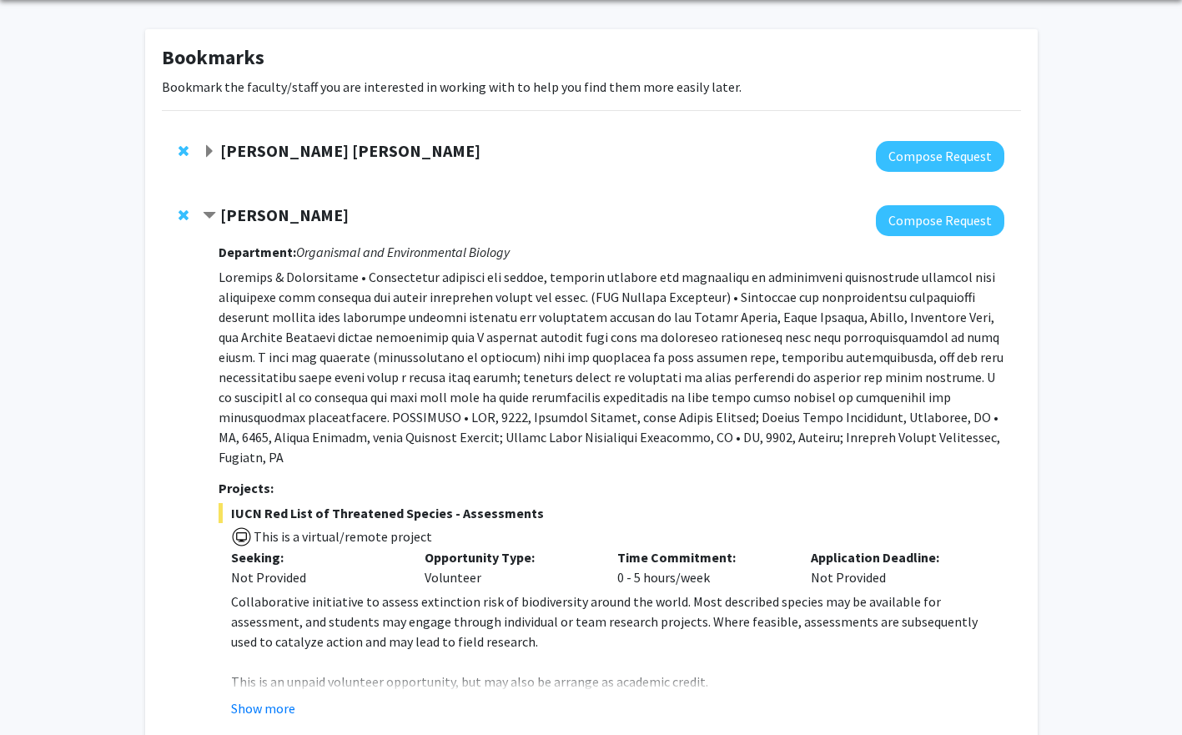
scroll to position [0, 0]
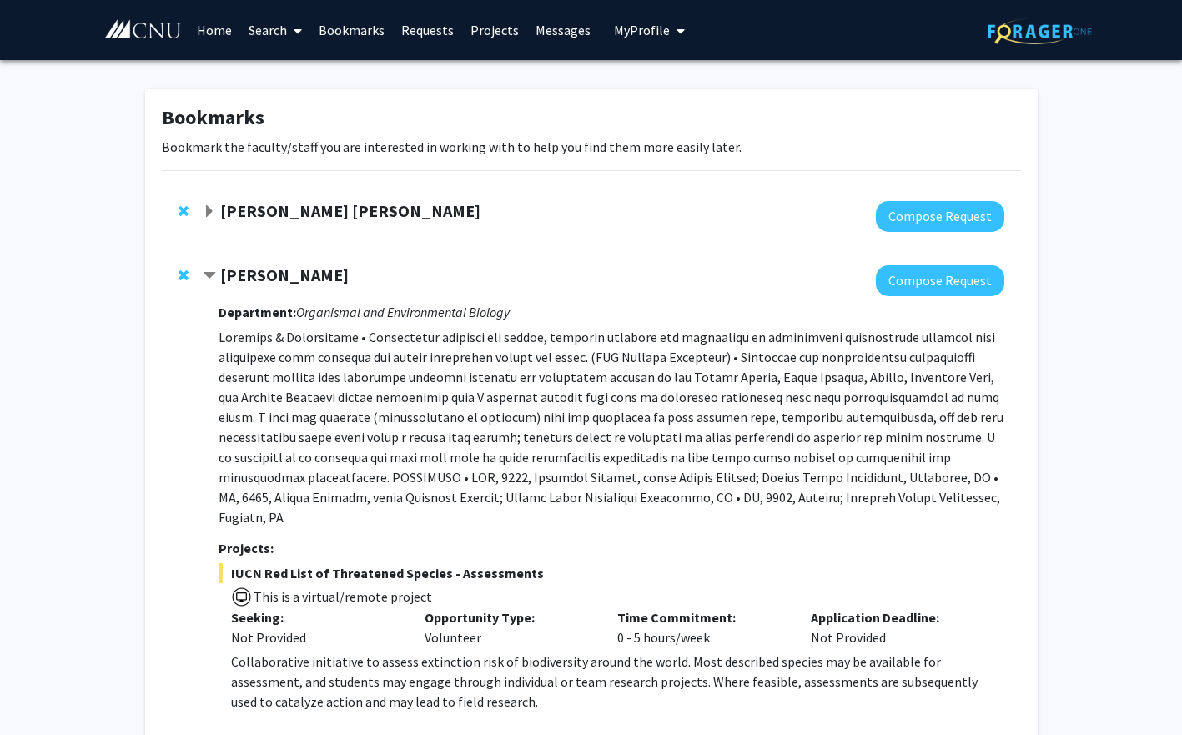
click at [279, 209] on strong "Janet Steven" at bounding box center [350, 210] width 260 height 21
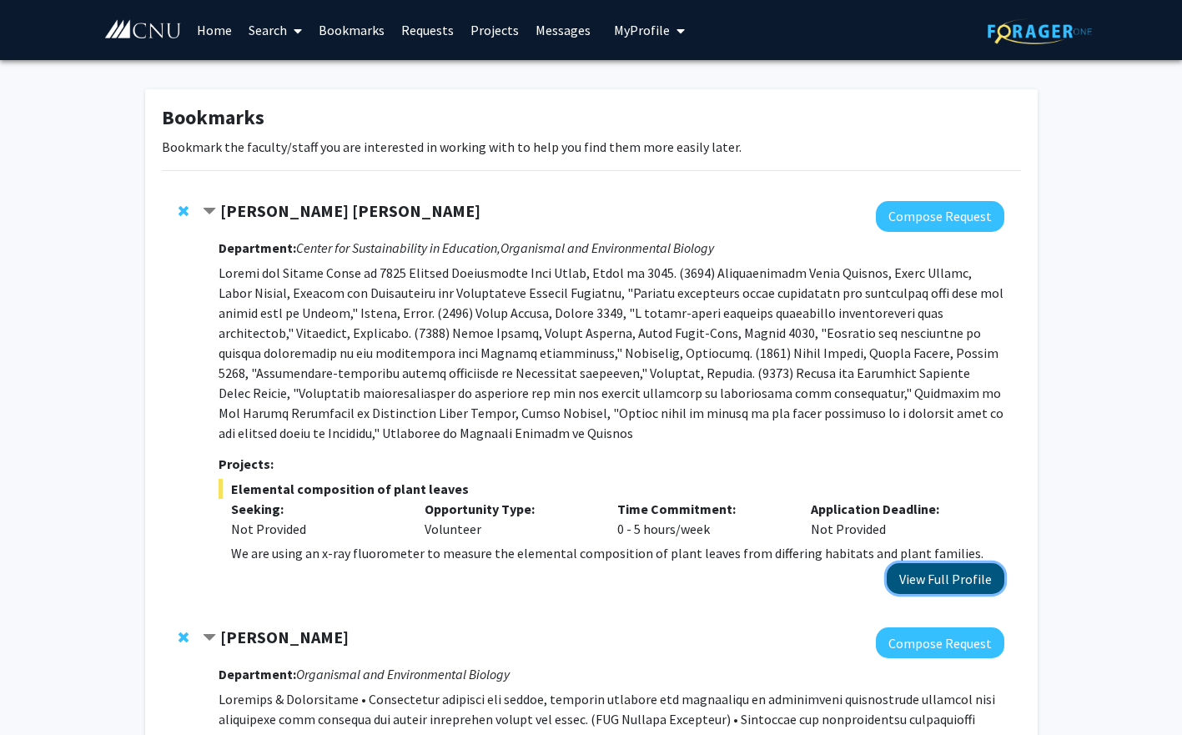
click at [930, 574] on button "View Full Profile" at bounding box center [946, 578] width 118 height 31
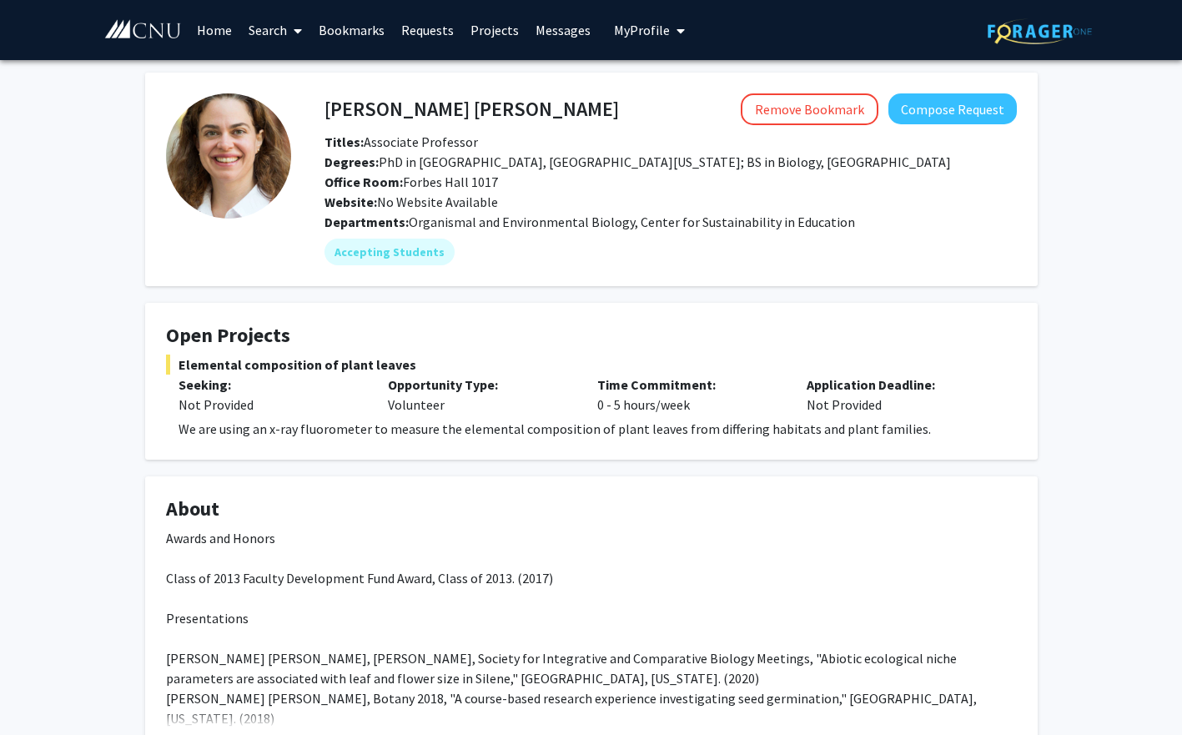
click at [161, 7] on link at bounding box center [145, 30] width 85 height 58
